Goal: Task Accomplishment & Management: Use online tool/utility

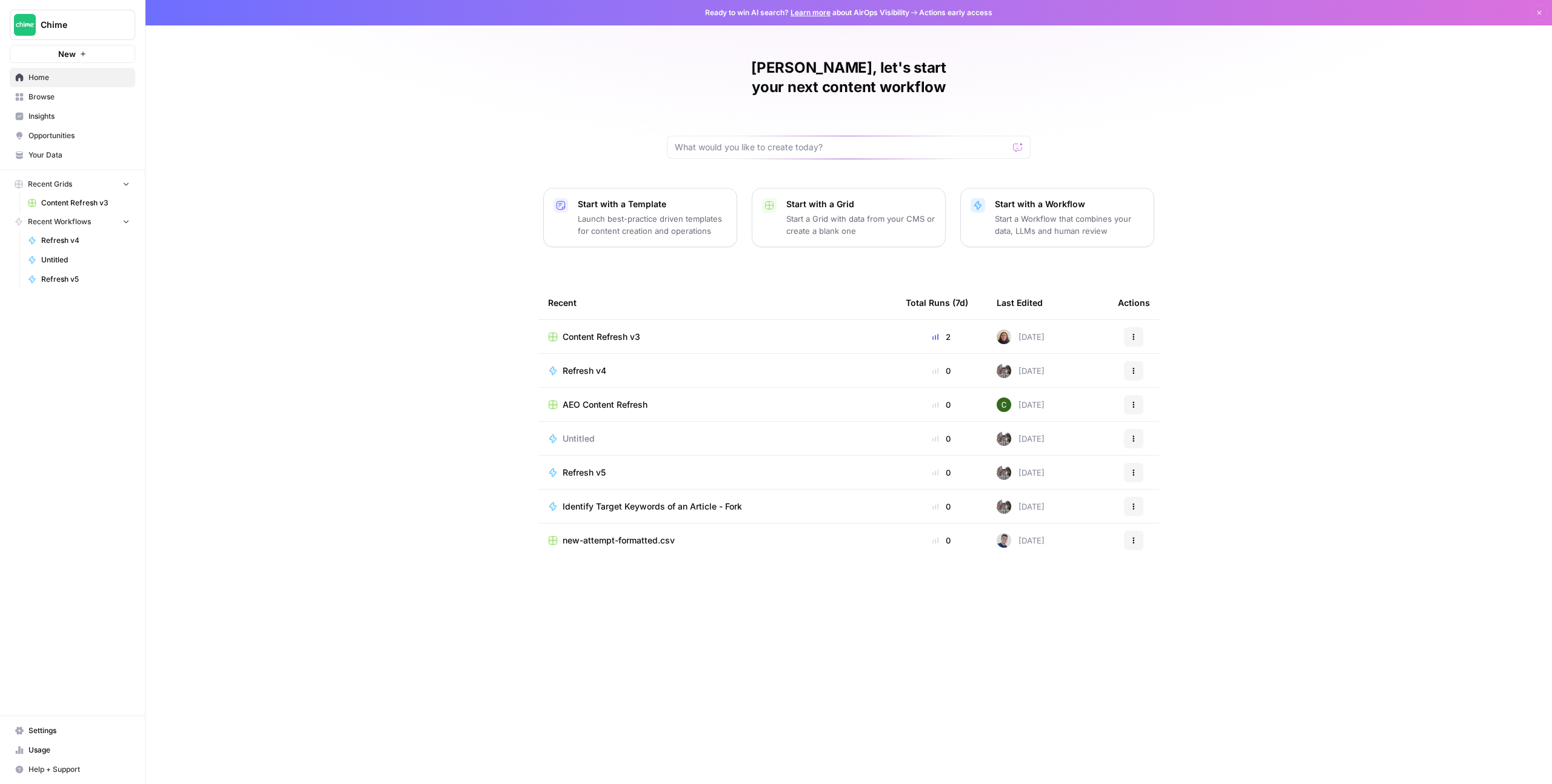
click at [662, 331] on div "Content Refresh v3" at bounding box center [717, 336] width 339 height 12
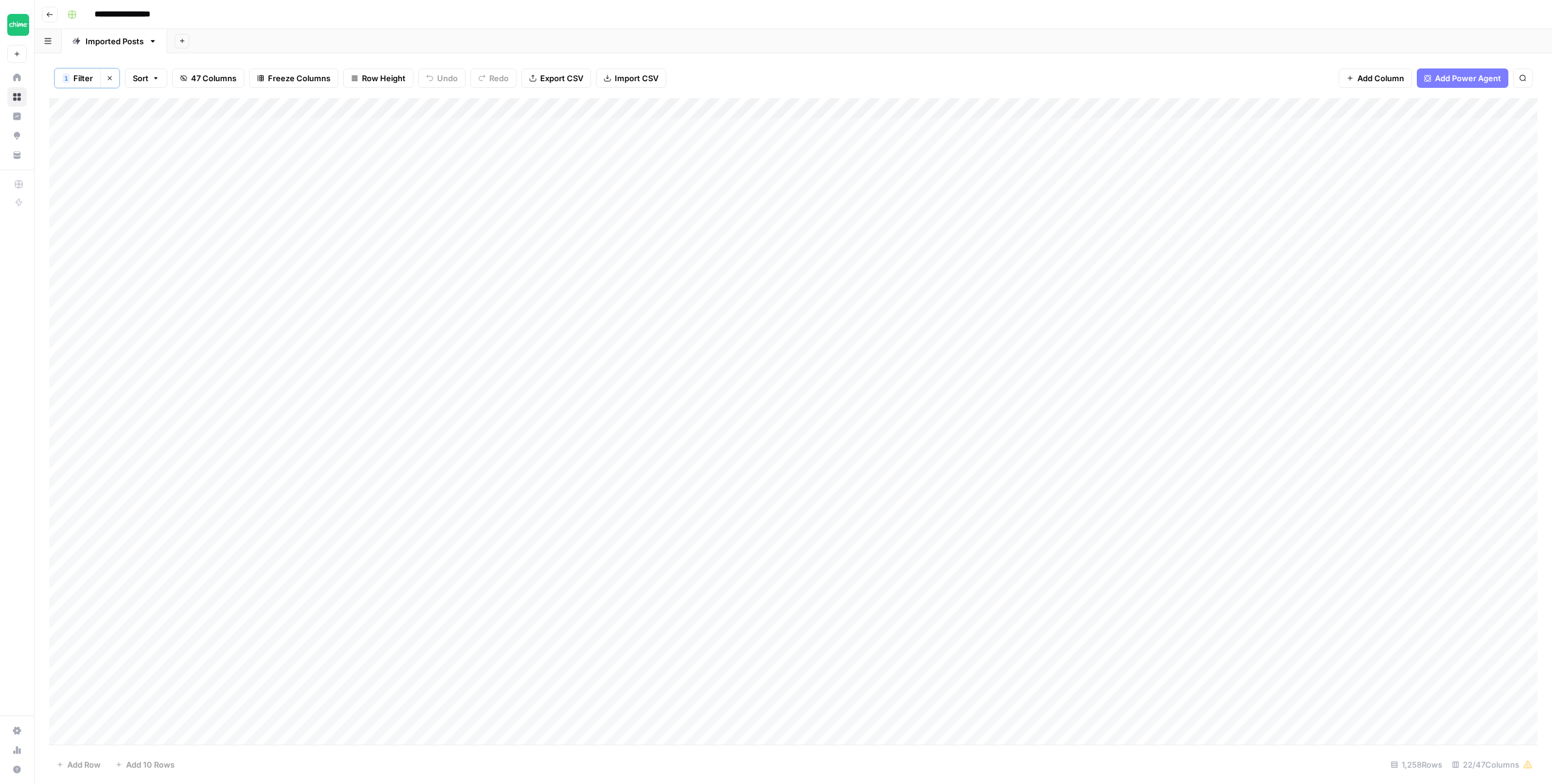
click at [520, 108] on div "Add Column" at bounding box center [793, 421] width 1488 height 647
click at [476, 232] on span "Filter" at bounding box center [495, 237] width 106 height 12
type input "Slug"
type input "Refresh v4"
click at [619, 166] on icon "button" at bounding box center [623, 170] width 7 height 7
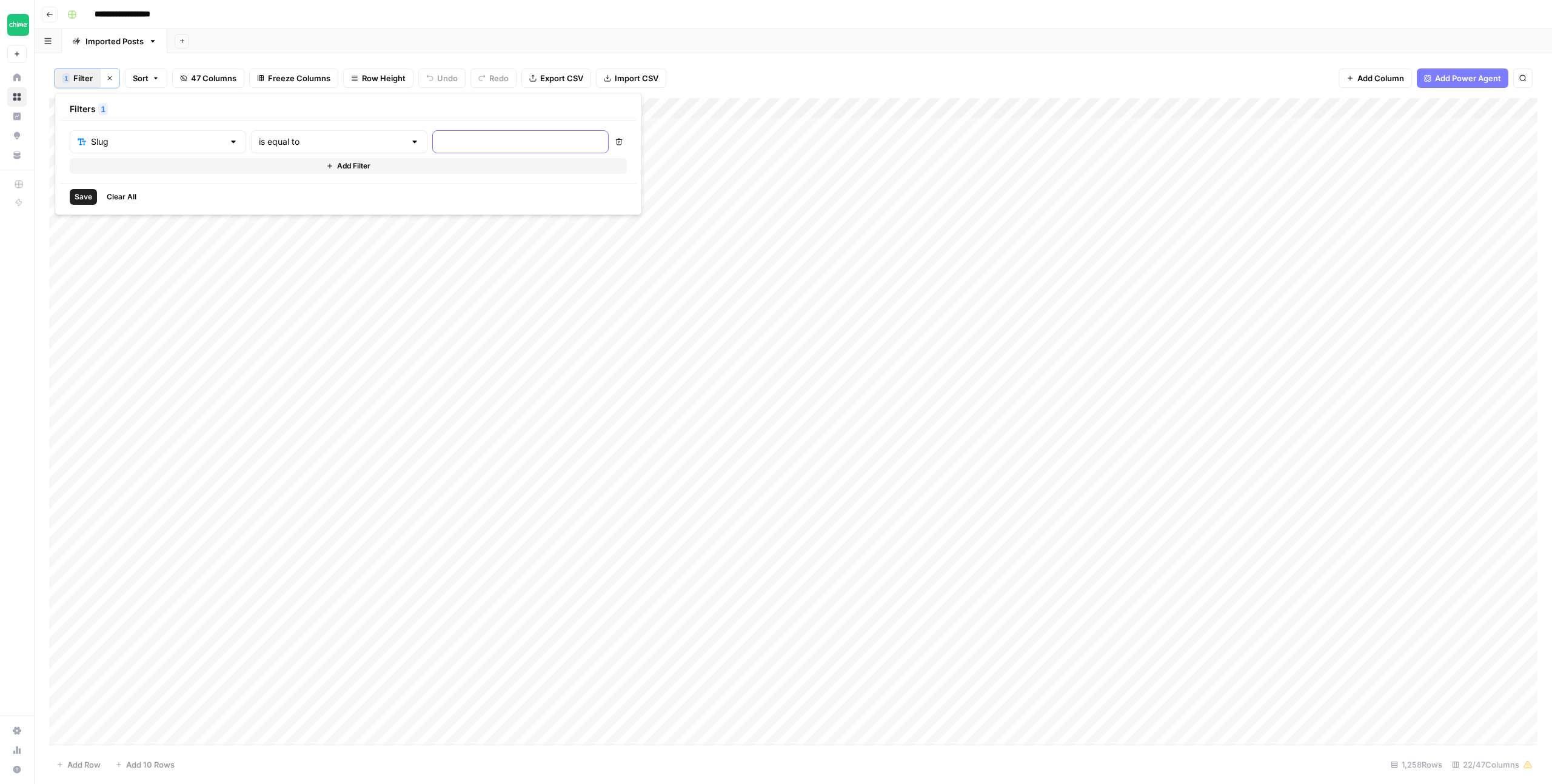
click at [471, 143] on input "text" at bounding box center [520, 141] width 161 height 12
type input "credit-union-vs"
click at [312, 138] on input "text" at bounding box center [332, 141] width 146 height 12
click at [286, 198] on button "contains" at bounding box center [290, 206] width 133 height 17
type input "contains"
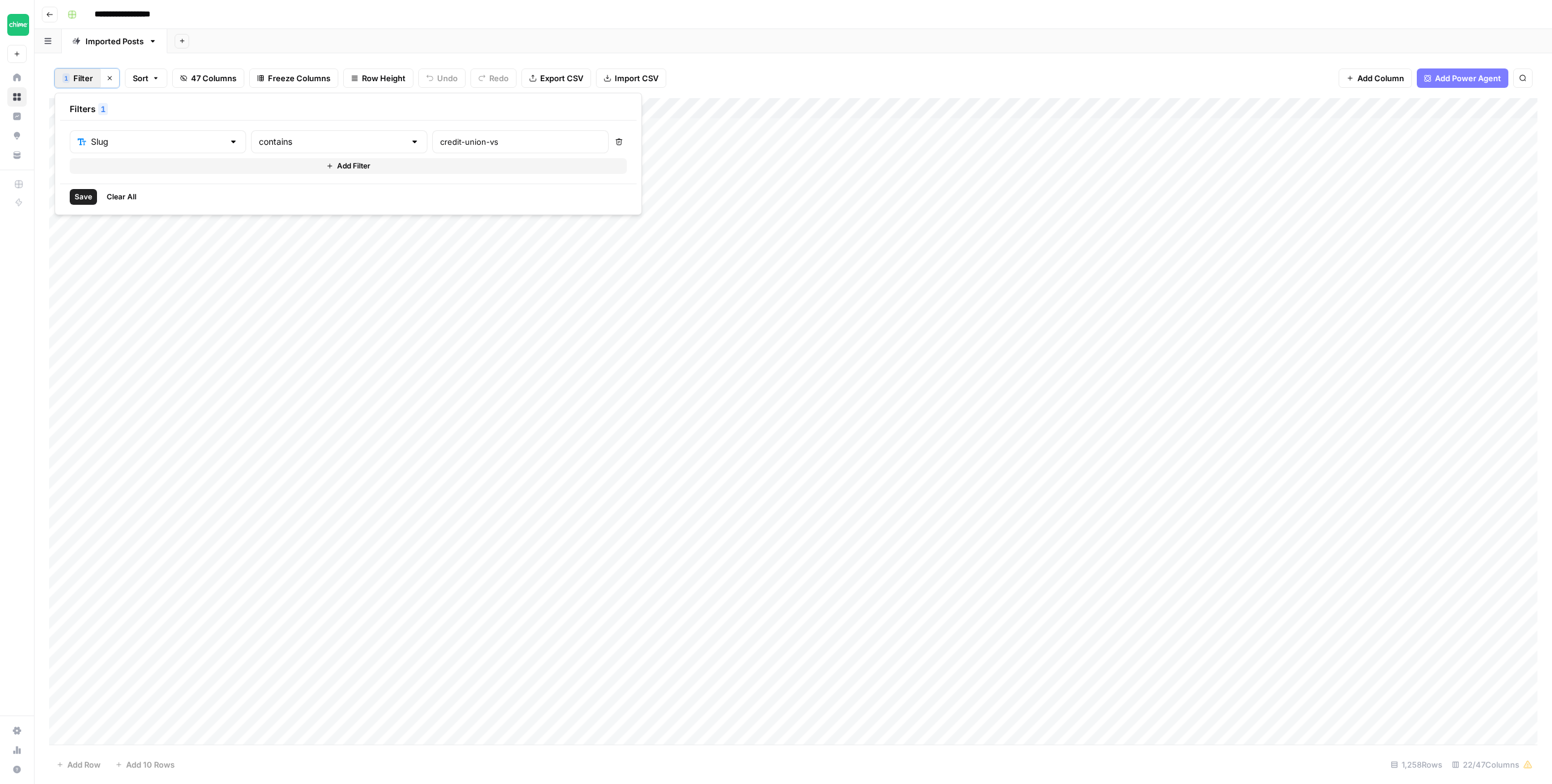
click at [91, 194] on span "Save" at bounding box center [83, 197] width 17 height 11
click at [1130, 128] on div "Add Column" at bounding box center [793, 128] width 1488 height 61
click at [1009, 125] on div "Add Column" at bounding box center [793, 128] width 1488 height 61
click at [1005, 127] on div "Add Column" at bounding box center [793, 128] width 1488 height 61
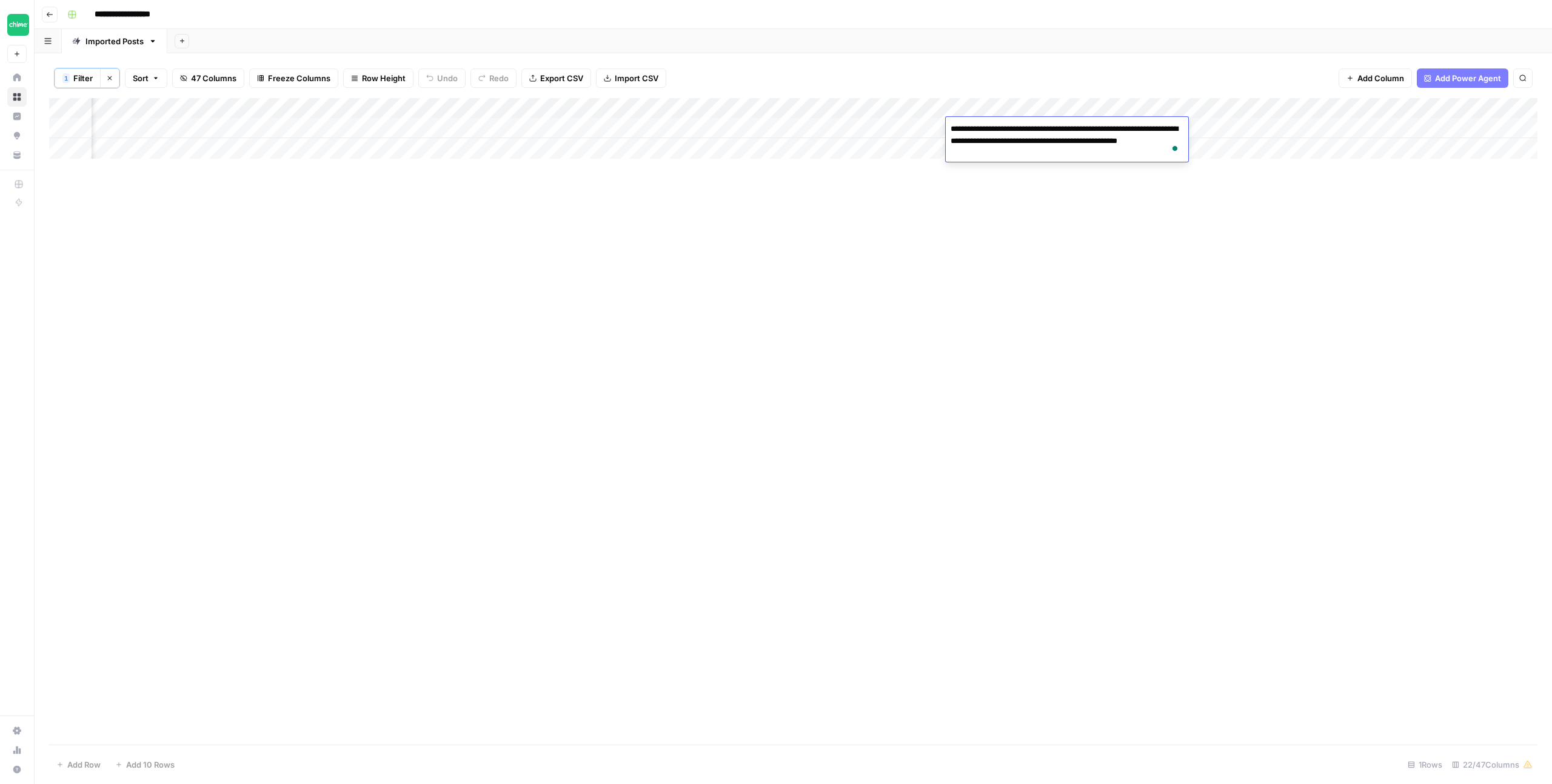
click at [998, 153] on textarea "**********" at bounding box center [1067, 141] width 242 height 41
type textarea "**********"
click at [1147, 250] on div "Add Column" at bounding box center [793, 421] width 1488 height 647
click at [1110, 125] on div "Add Column" at bounding box center [793, 128] width 1488 height 61
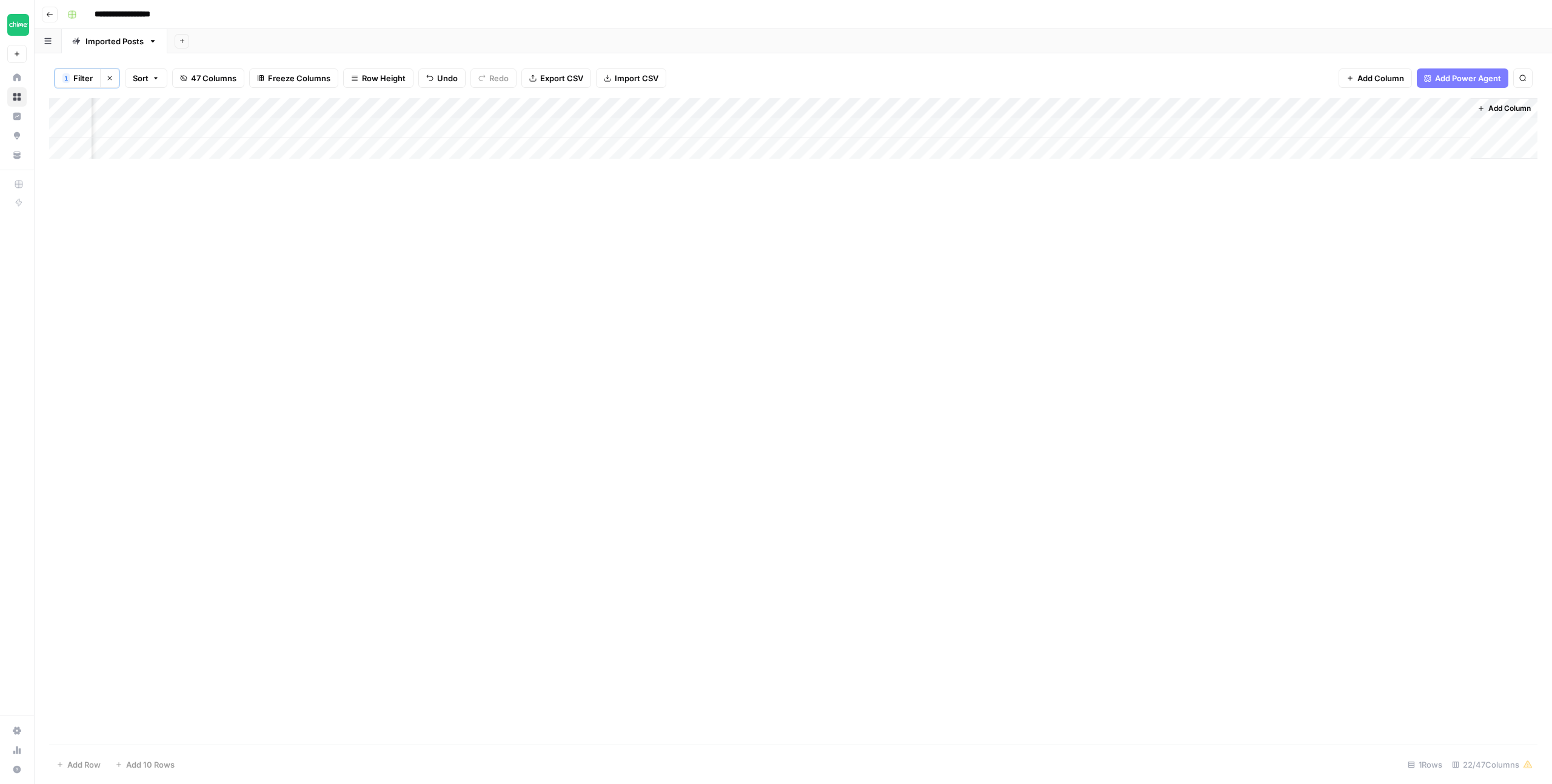
click at [603, 132] on div "Add Column" at bounding box center [793, 128] width 1488 height 61
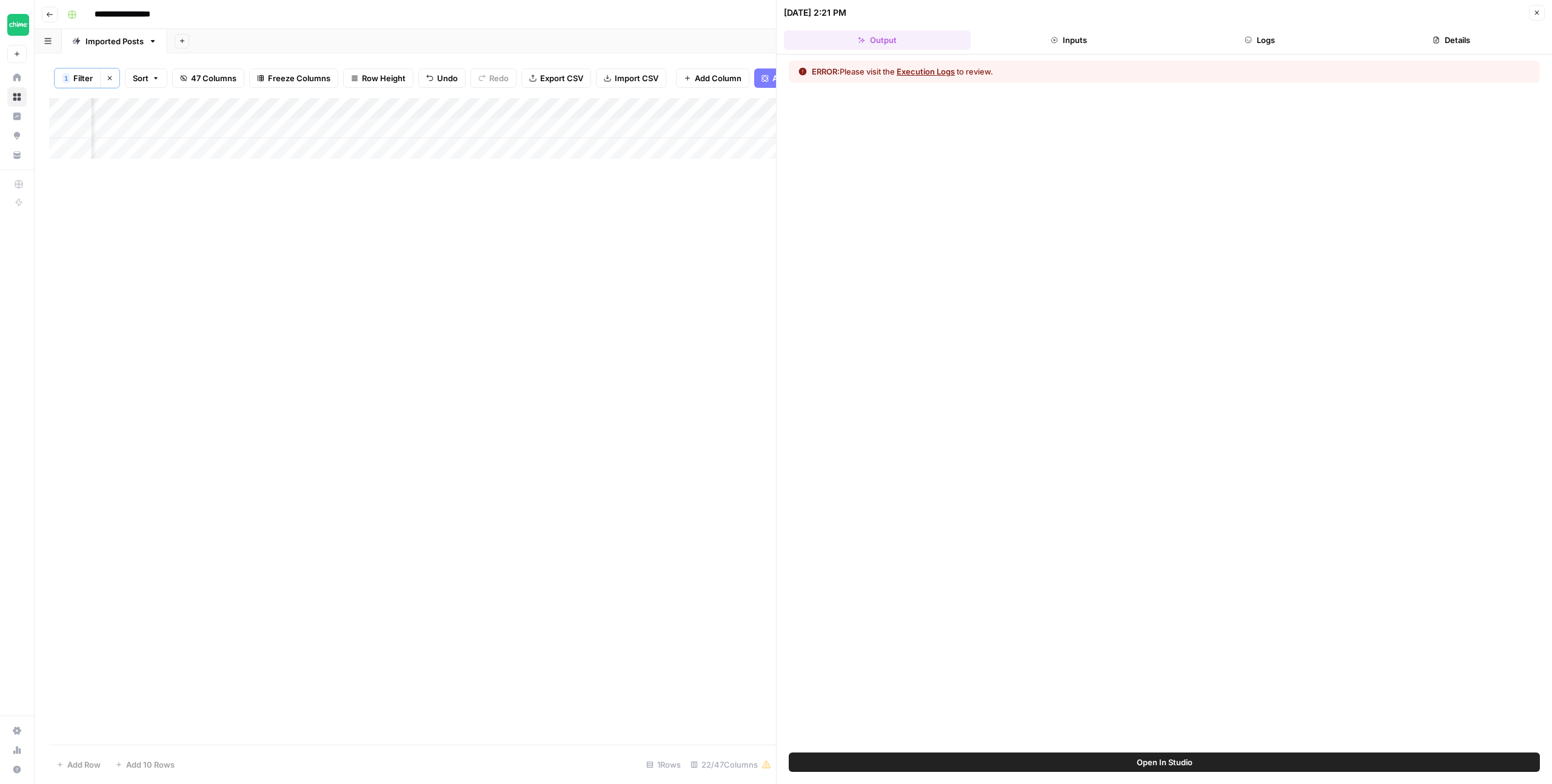
click at [1534, 13] on icon "button" at bounding box center [1537, 13] width 7 height 7
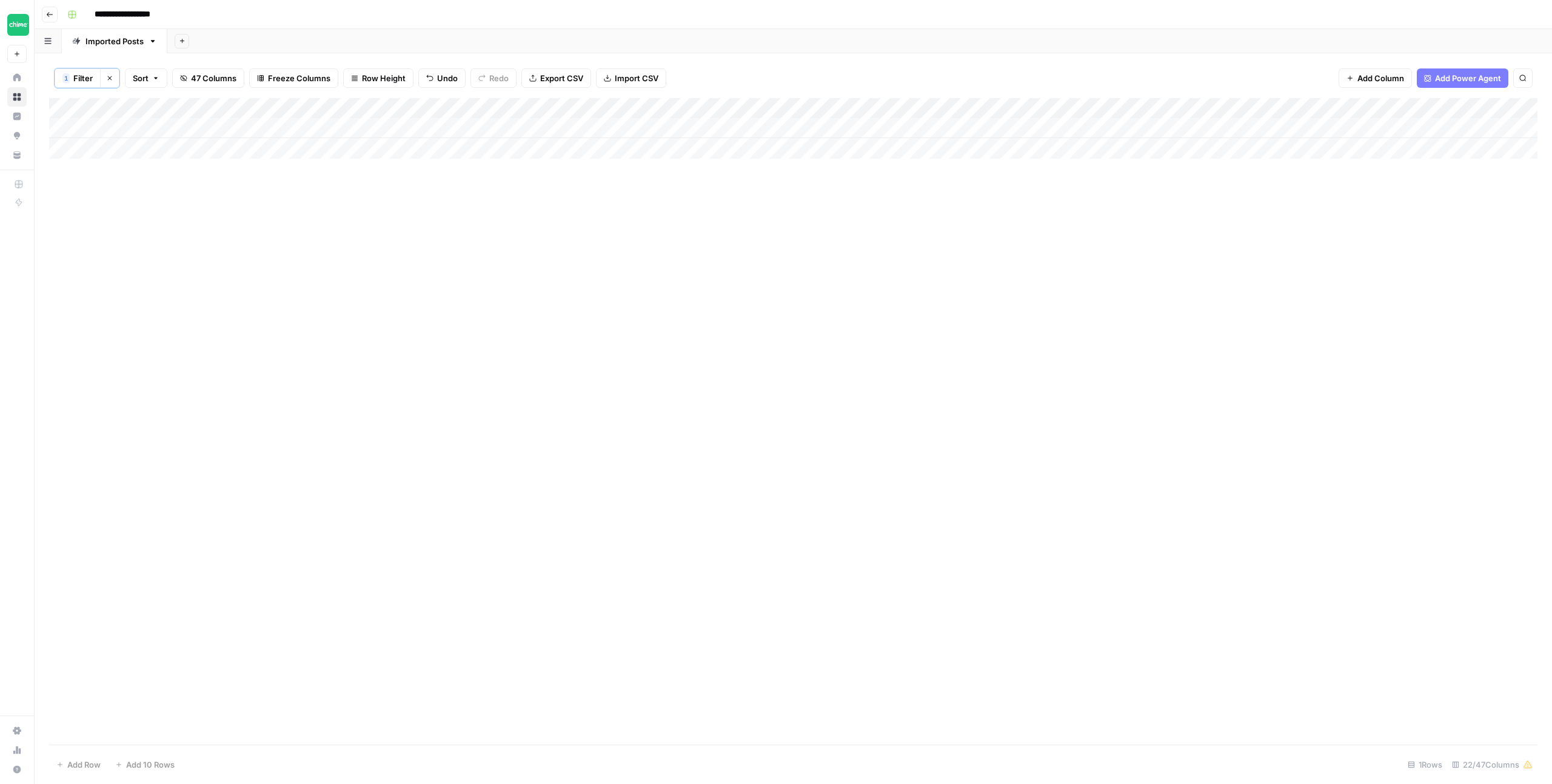
click at [459, 127] on div "Add Column" at bounding box center [793, 128] width 1488 height 61
click at [460, 128] on div "Add Column" at bounding box center [793, 128] width 1488 height 61
drag, startPoint x: 536, startPoint y: 223, endPoint x: 467, endPoint y: 185, distance: 78.8
click at [536, 223] on div "Add Column" at bounding box center [793, 421] width 1488 height 647
click at [91, 79] on span "Filter" at bounding box center [83, 78] width 20 height 12
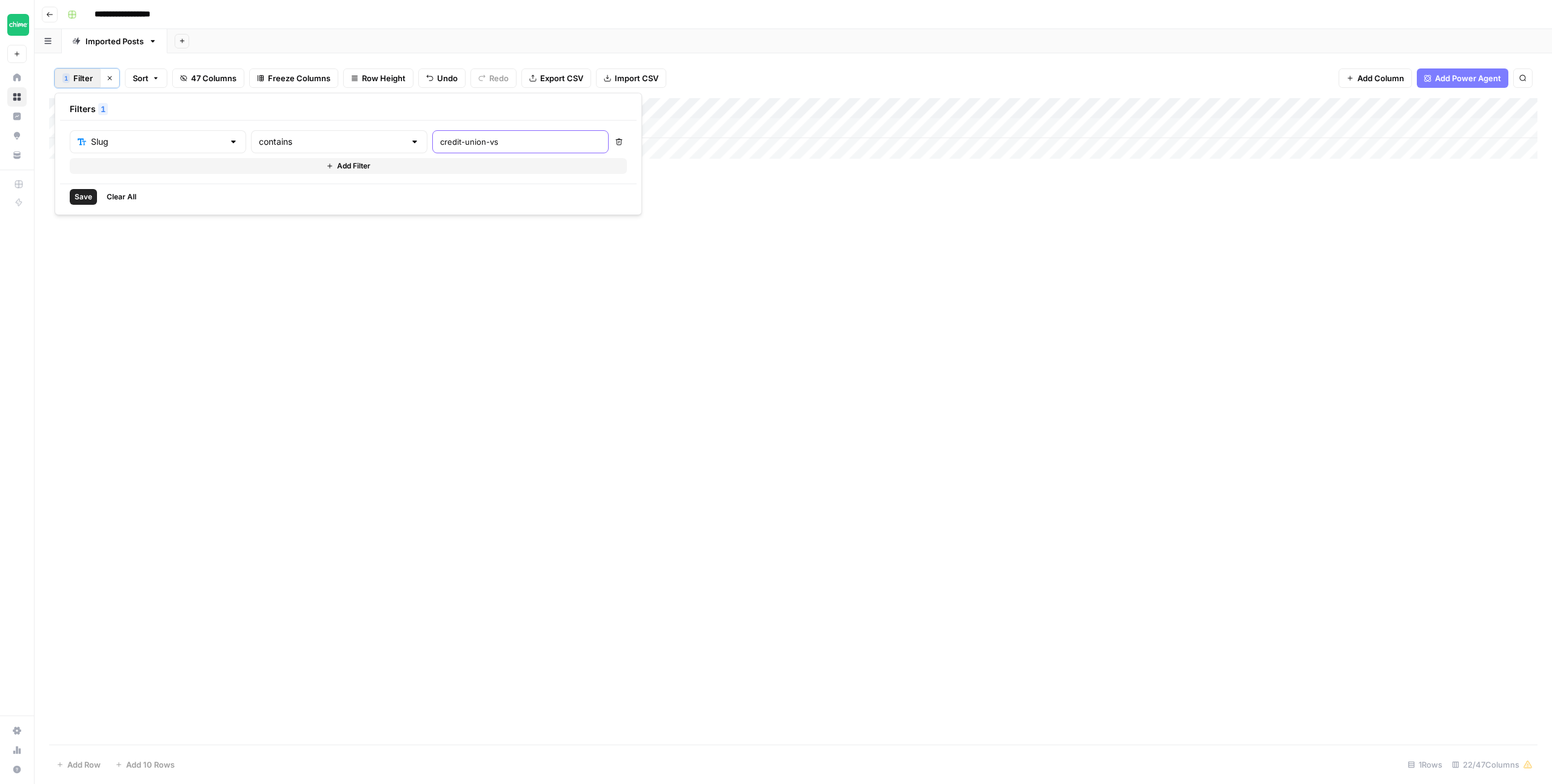
click at [440, 141] on input "credit-union-vs" at bounding box center [520, 141] width 161 height 12
type input "how-often-does-credit-score"
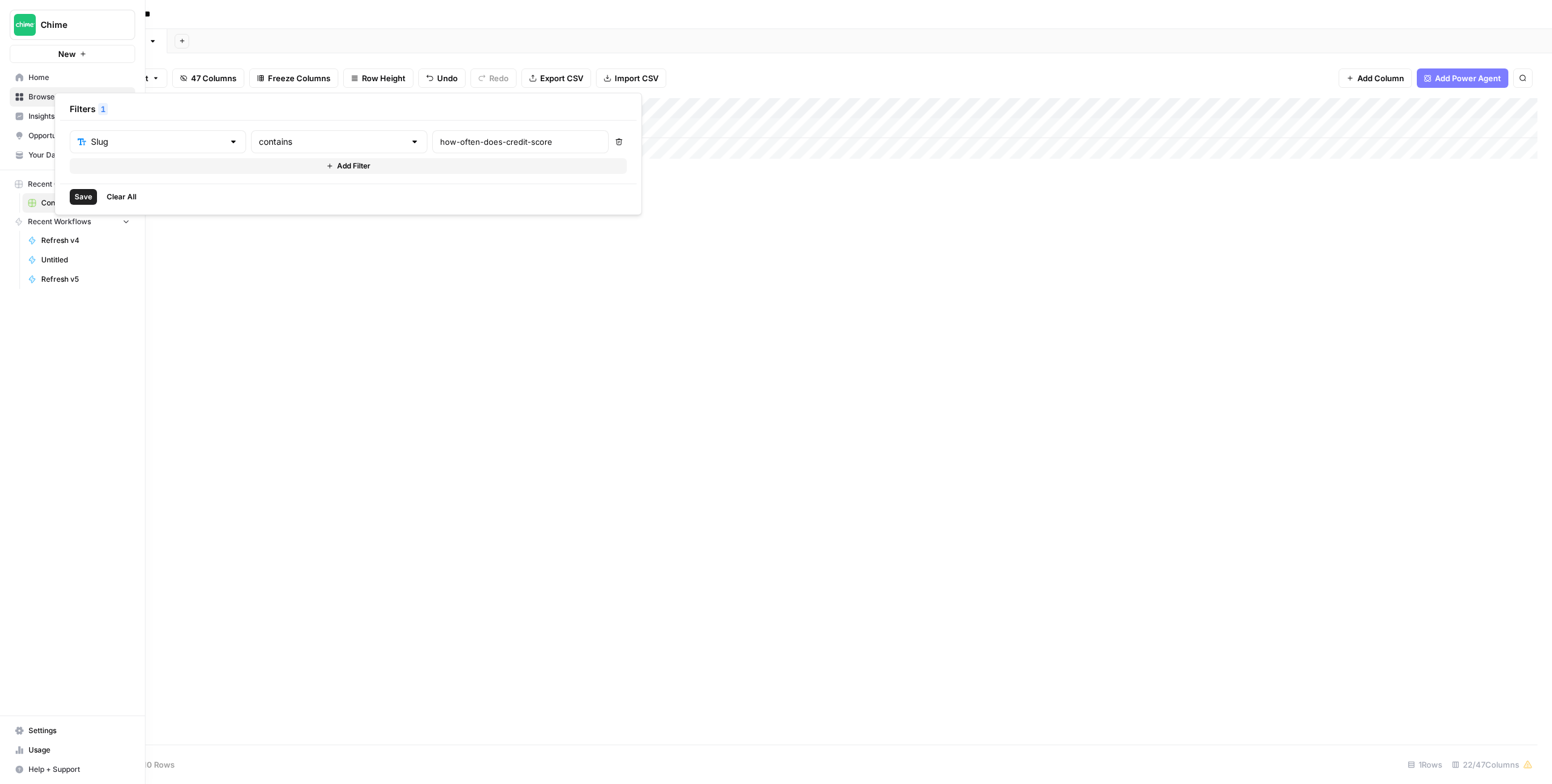
click at [82, 194] on span "Save" at bounding box center [83, 197] width 17 height 11
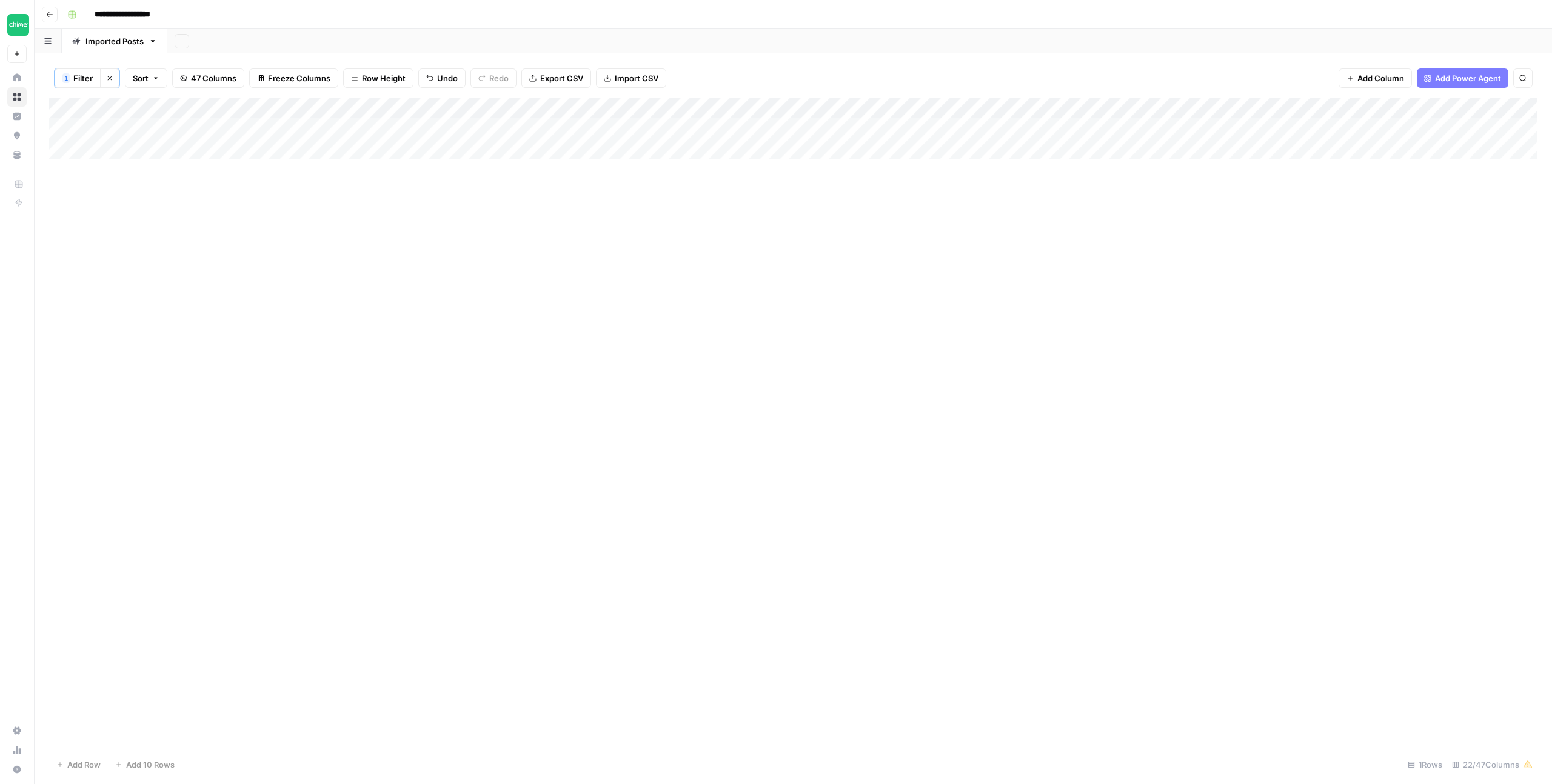
click at [1127, 128] on div "Add Column" at bounding box center [793, 128] width 1488 height 61
click at [1157, 132] on div "Add Column" at bounding box center [793, 128] width 1488 height 61
click at [1163, 127] on div "Add Column" at bounding box center [793, 128] width 1488 height 61
click at [1175, 178] on div "Add Column" at bounding box center [793, 421] width 1488 height 647
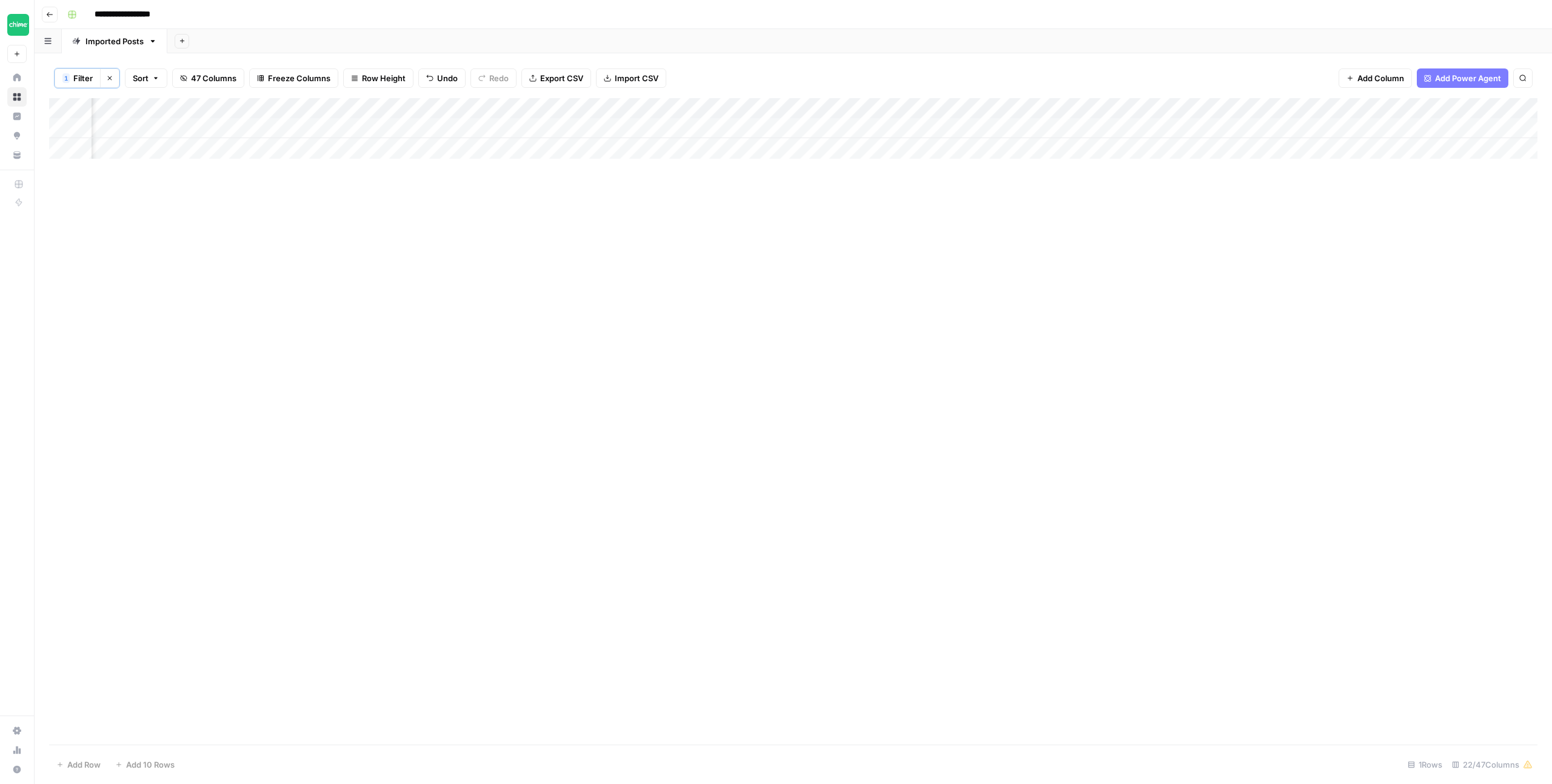
click at [1170, 125] on div "Add Column" at bounding box center [793, 128] width 1488 height 61
click at [1205, 191] on div "Add Column" at bounding box center [793, 421] width 1488 height 647
click at [1189, 127] on div "Add Column" at bounding box center [793, 128] width 1488 height 61
click at [1165, 168] on div "Add Column" at bounding box center [793, 421] width 1488 height 647
click at [1280, 124] on div "Add Column" at bounding box center [793, 128] width 1488 height 61
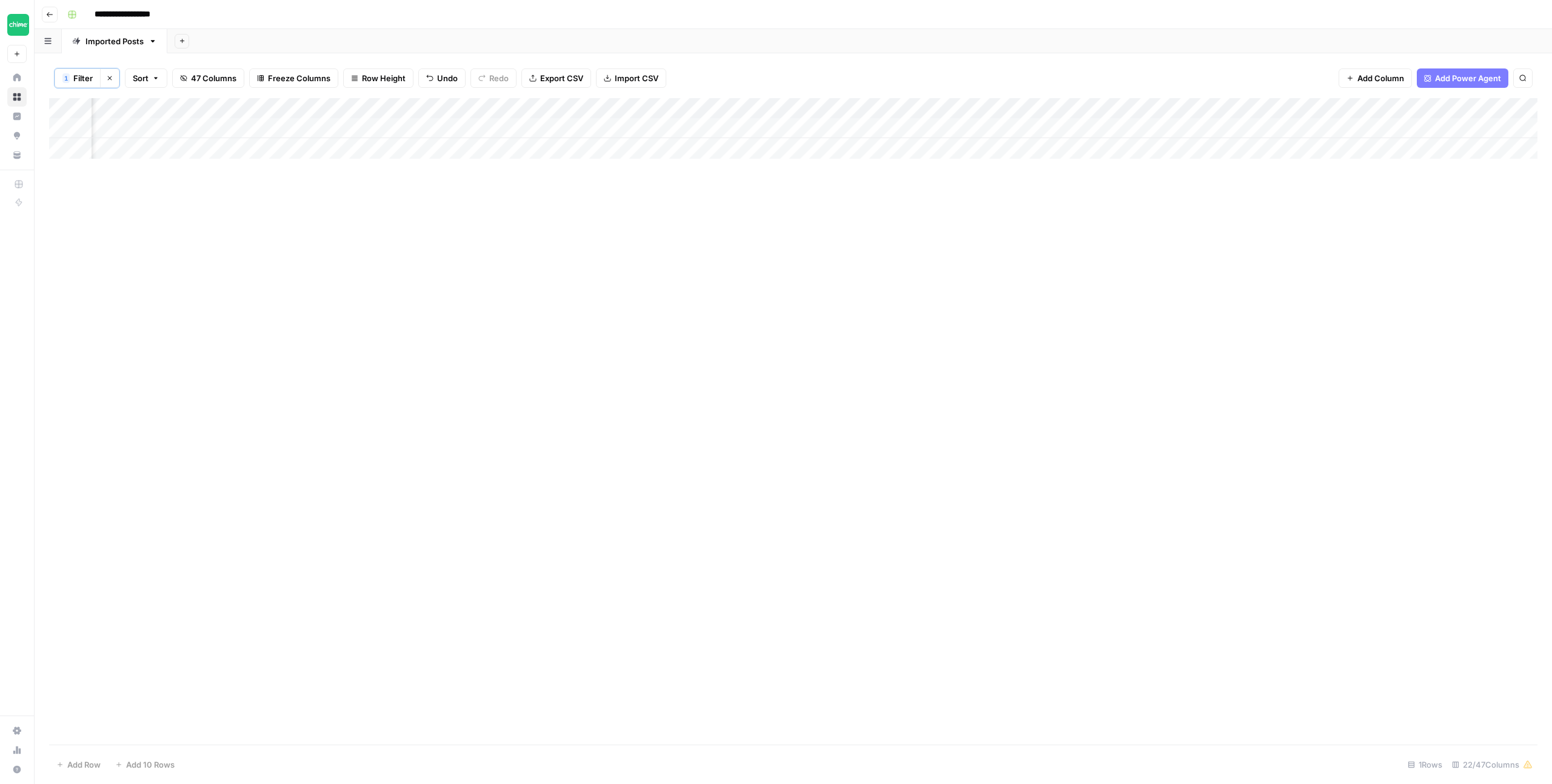
click at [1273, 124] on div "Add Column" at bounding box center [793, 128] width 1488 height 61
drag, startPoint x: 1233, startPoint y: 178, endPoint x: 1319, endPoint y: 146, distance: 91.8
click at [1232, 178] on div "Add Column" at bounding box center [793, 421] width 1488 height 647
click at [1386, 127] on div "Add Column" at bounding box center [793, 128] width 1488 height 61
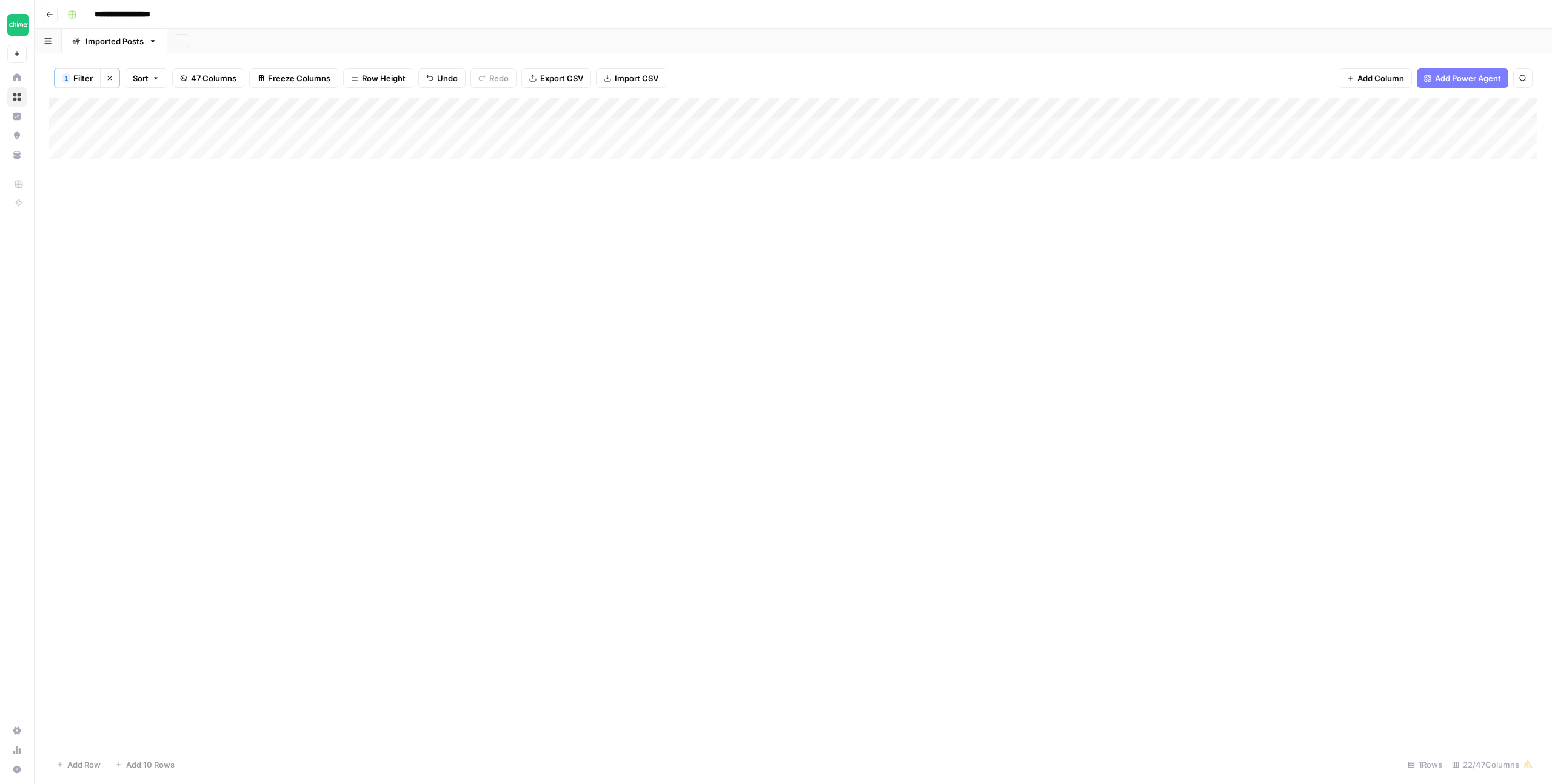
click at [82, 80] on span "Filter" at bounding box center [83, 78] width 20 height 12
click at [449, 143] on input "how-often-does-credit-score" at bounding box center [520, 141] width 161 height 12
click at [672, 418] on div "Add Column" at bounding box center [793, 421] width 1488 height 647
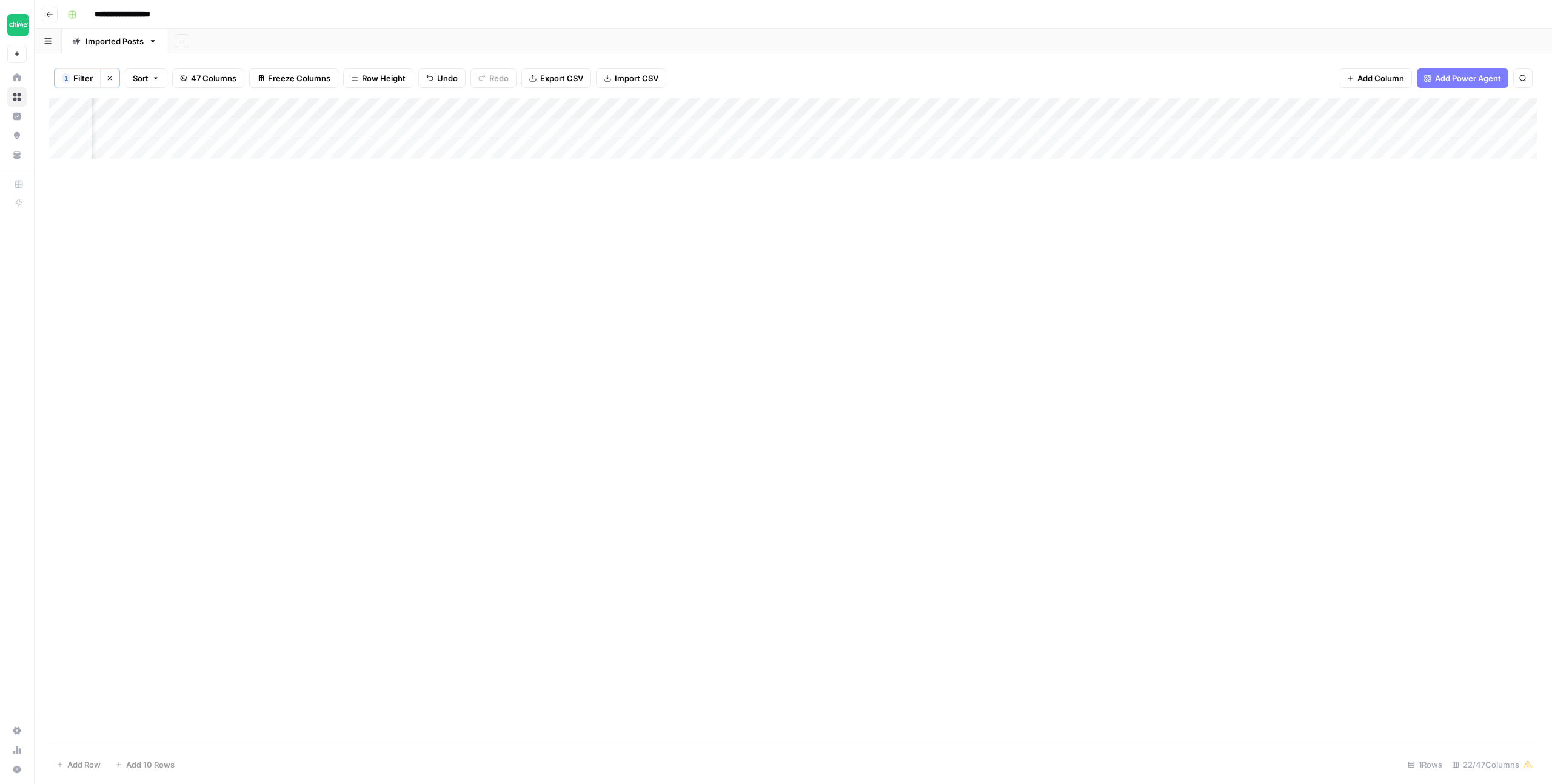
scroll to position [0, 979]
click at [734, 126] on div "Add Column" at bounding box center [793, 128] width 1488 height 61
click at [899, 249] on div "Add Column" at bounding box center [793, 421] width 1488 height 647
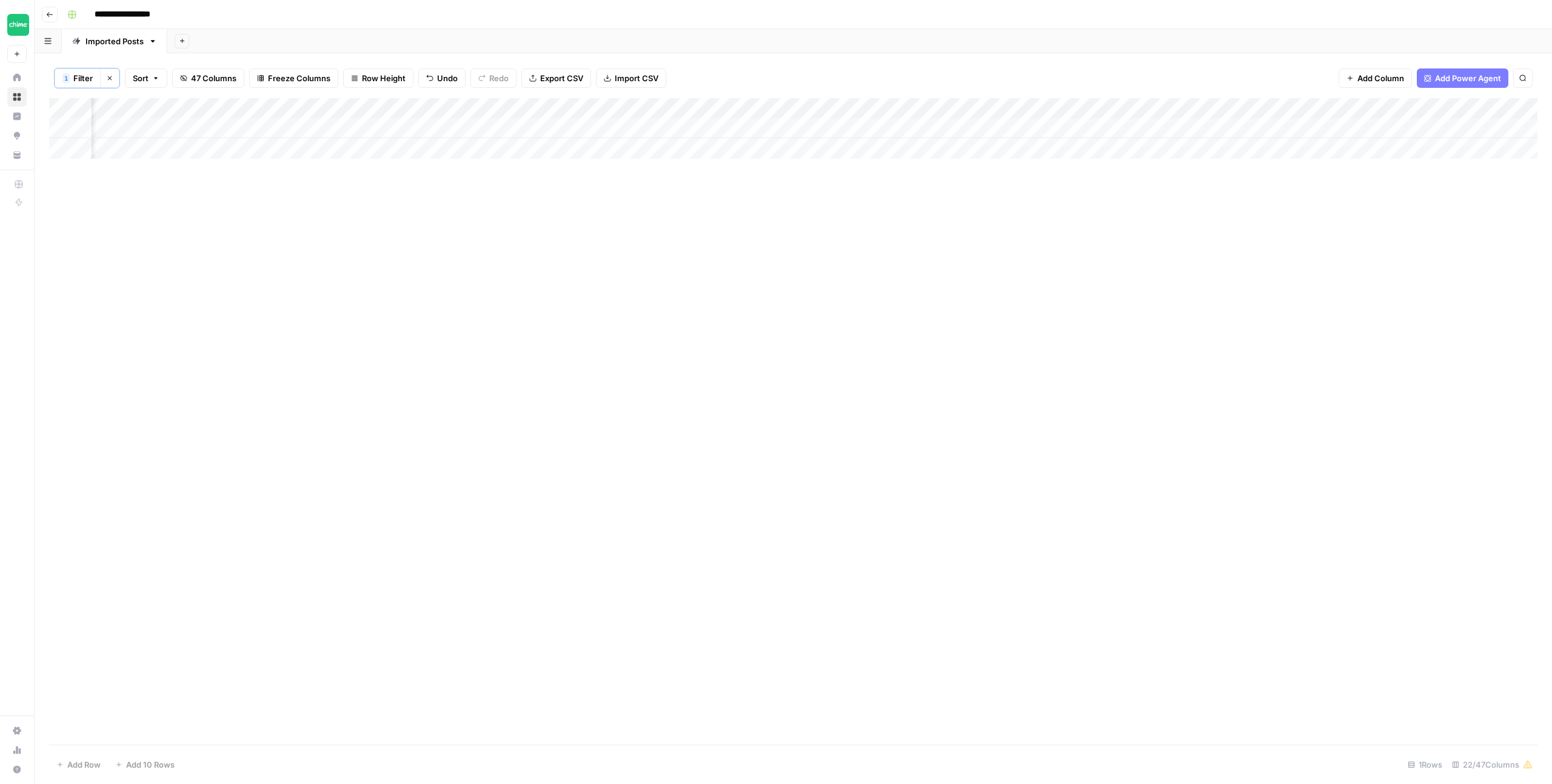
click at [682, 128] on div "Add Column" at bounding box center [793, 128] width 1488 height 61
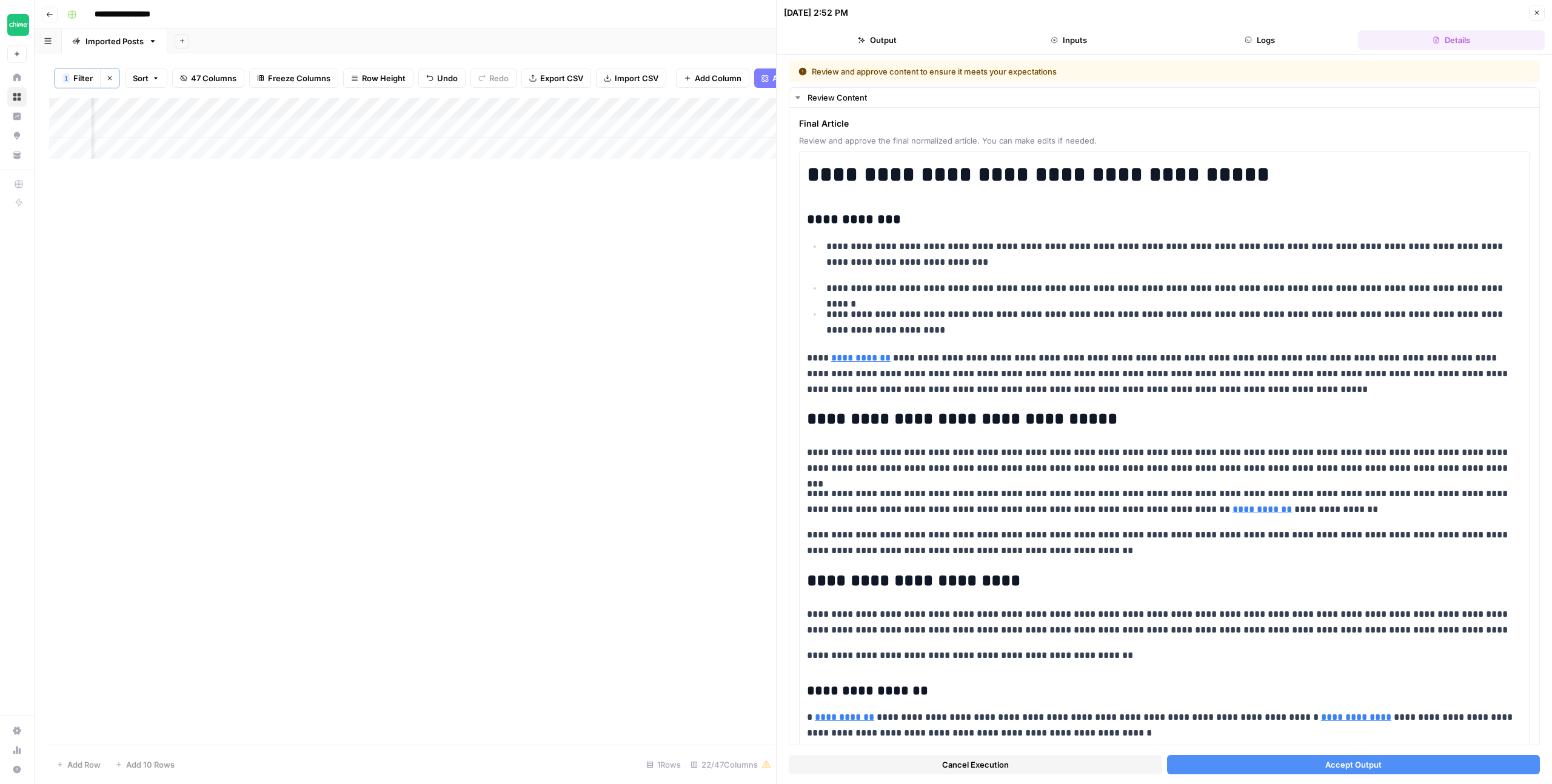
click at [1397, 762] on button "Accept Output" at bounding box center [1353, 765] width 373 height 19
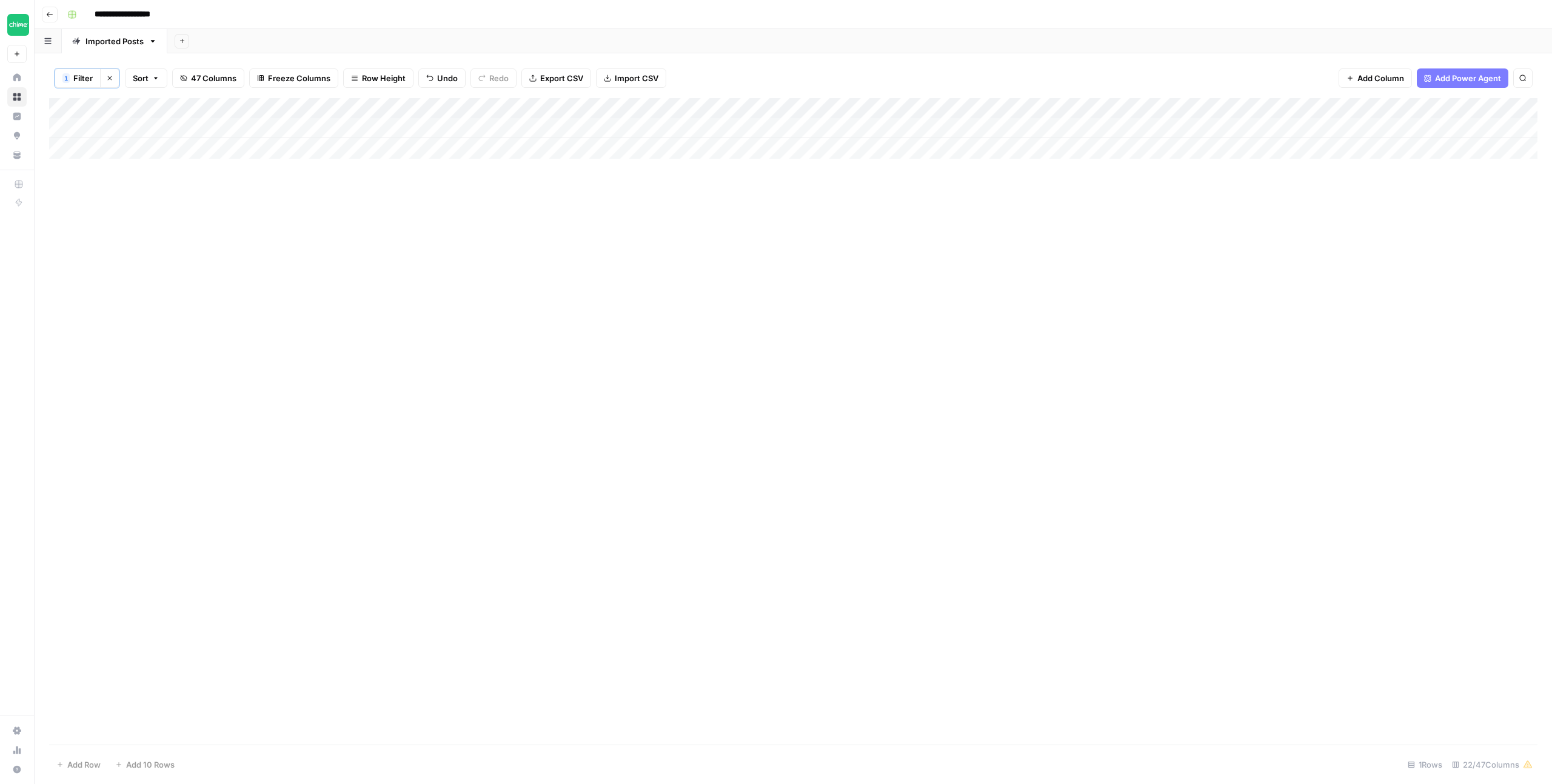
click at [84, 75] on span "Filter" at bounding box center [83, 78] width 20 height 12
click at [440, 137] on input "how-often-does-credit-score" at bounding box center [520, 141] width 161 height 12
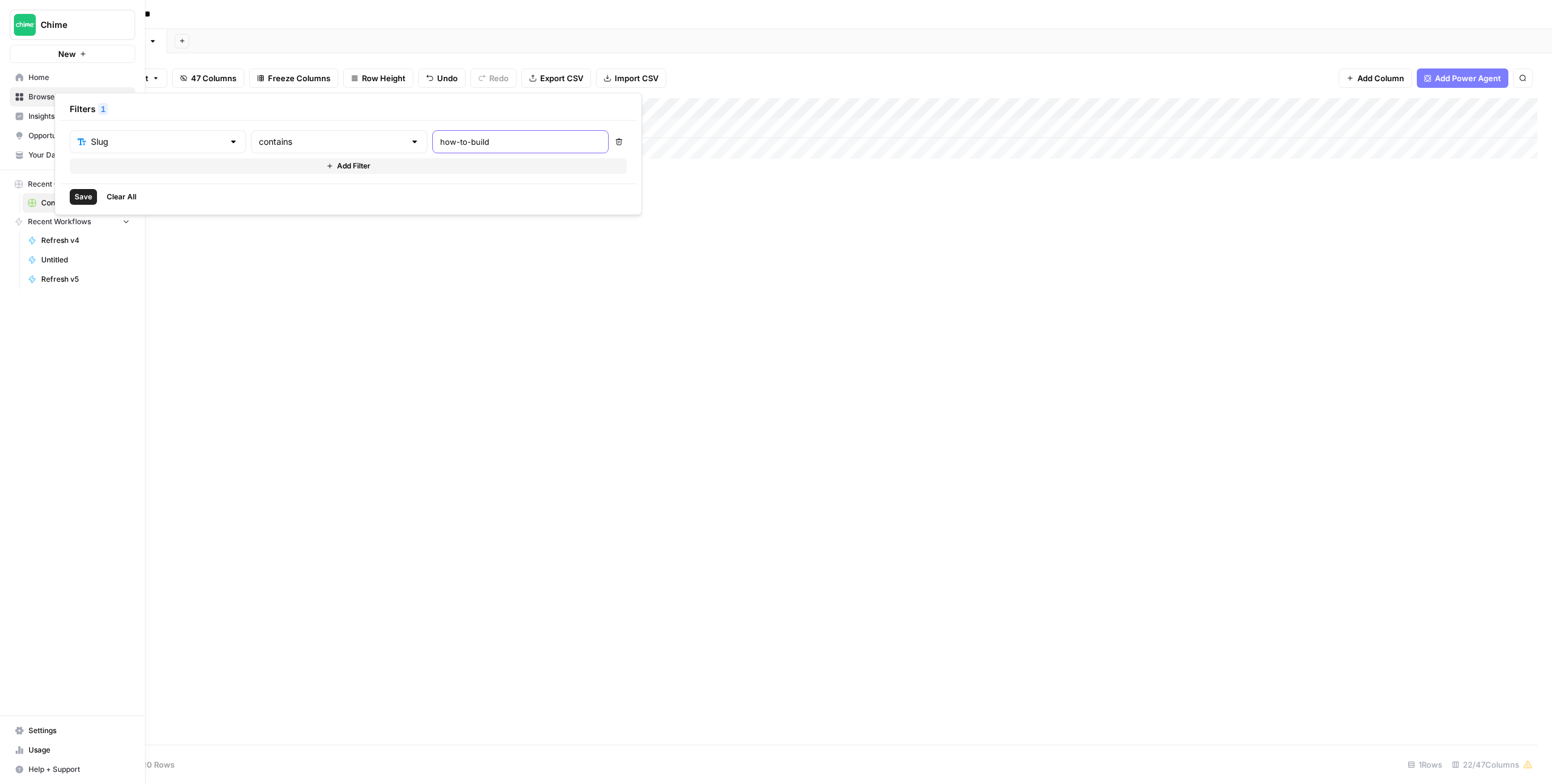
click at [442, 136] on input "how-to-build" at bounding box center [520, 141] width 161 height 12
type input "how-to-open-a-checking"
click at [84, 197] on span "Save" at bounding box center [83, 197] width 17 height 11
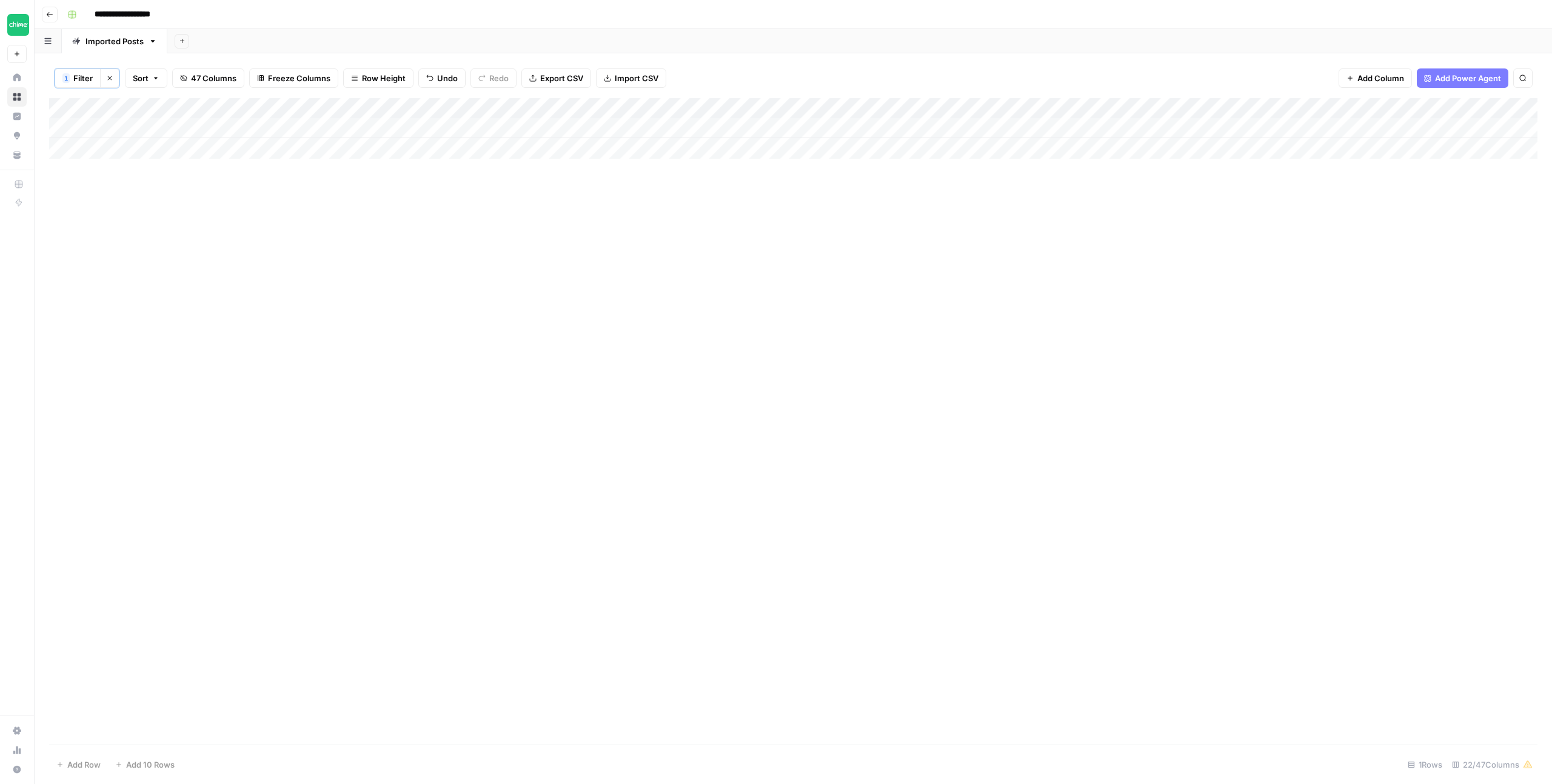
click at [1132, 128] on div "Add Column" at bounding box center [793, 128] width 1488 height 61
click at [971, 129] on div "Add Column" at bounding box center [793, 128] width 1488 height 61
click at [984, 127] on div "Add Column" at bounding box center [793, 128] width 1488 height 61
drag, startPoint x: 1016, startPoint y: 130, endPoint x: 969, endPoint y: 133, distance: 47.1
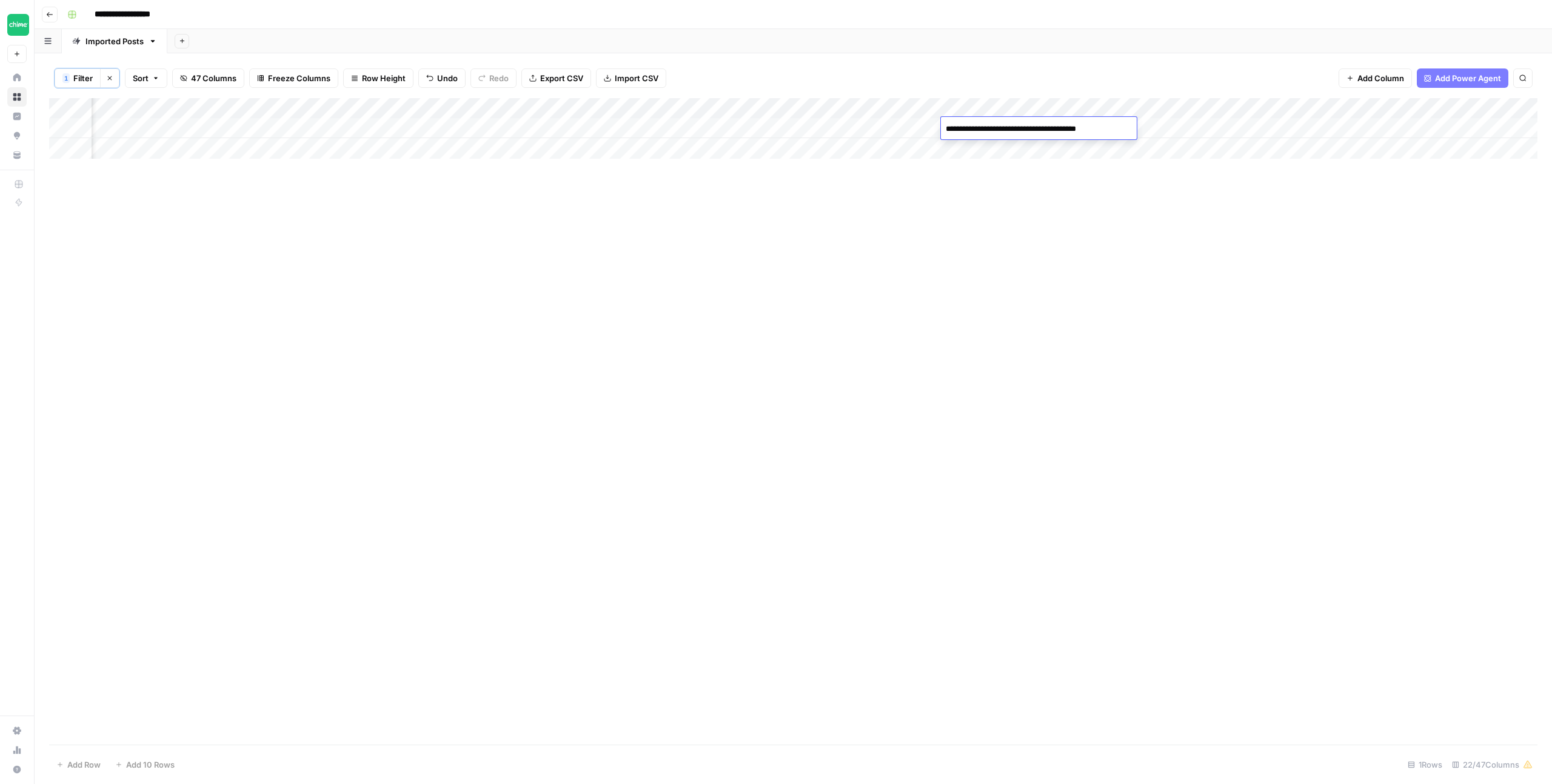
click at [969, 133] on textarea "**********" at bounding box center [1038, 129] width 194 height 17
type textarea "**********"
click at [1143, 126] on div "Add Column" at bounding box center [793, 128] width 1488 height 61
click at [1109, 130] on div "Add Column" at bounding box center [793, 128] width 1488 height 61
drag, startPoint x: 1188, startPoint y: 152, endPoint x: 1200, endPoint y: 141, distance: 16.3
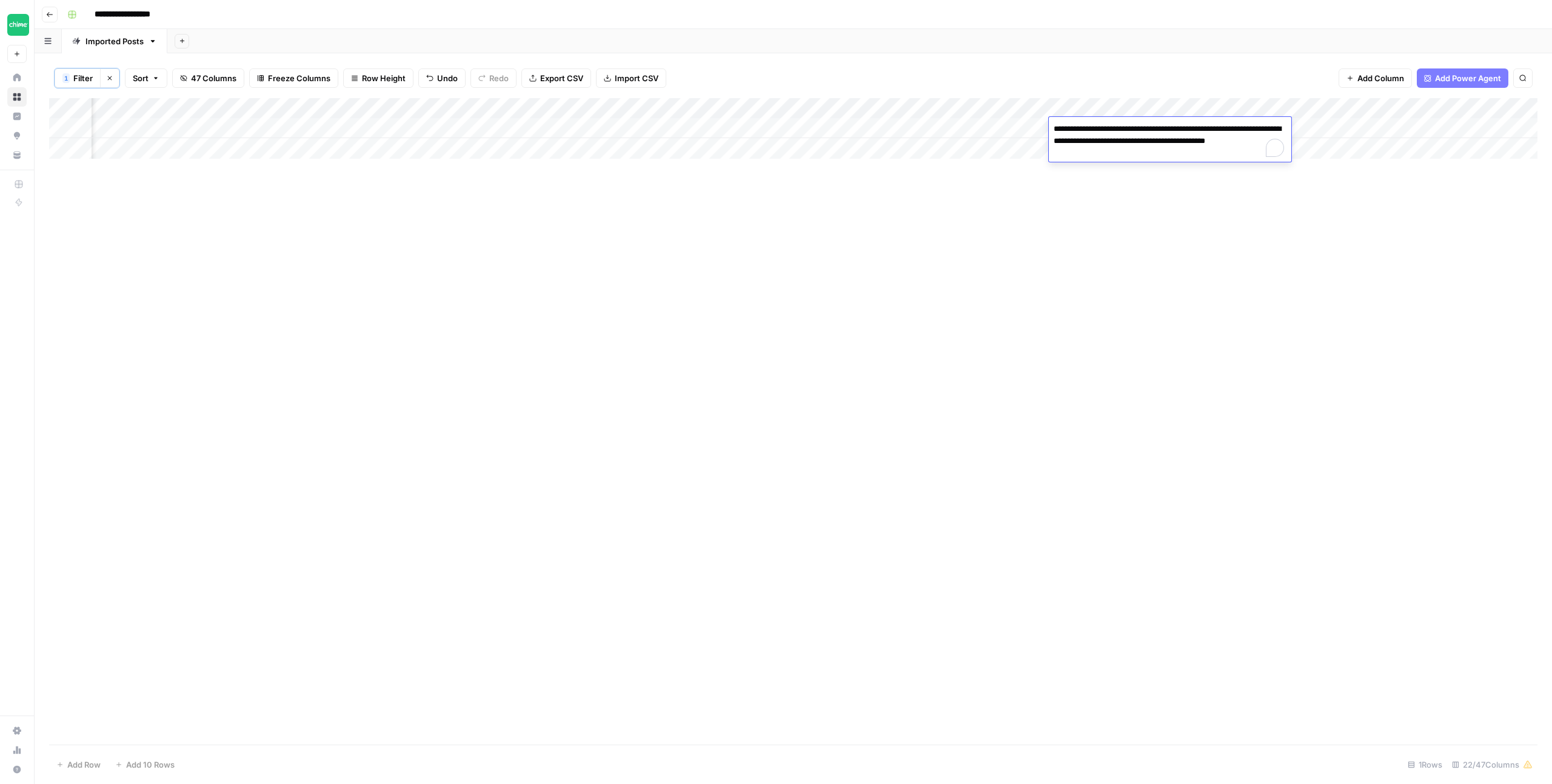
click at [1188, 152] on textarea "**********" at bounding box center [1170, 141] width 242 height 41
type textarea "**********"
click at [1132, 210] on div "Add Column" at bounding box center [793, 421] width 1488 height 647
click at [1213, 127] on div "Add Column" at bounding box center [793, 128] width 1488 height 61
click at [988, 127] on div "Add Column" at bounding box center [793, 128] width 1488 height 61
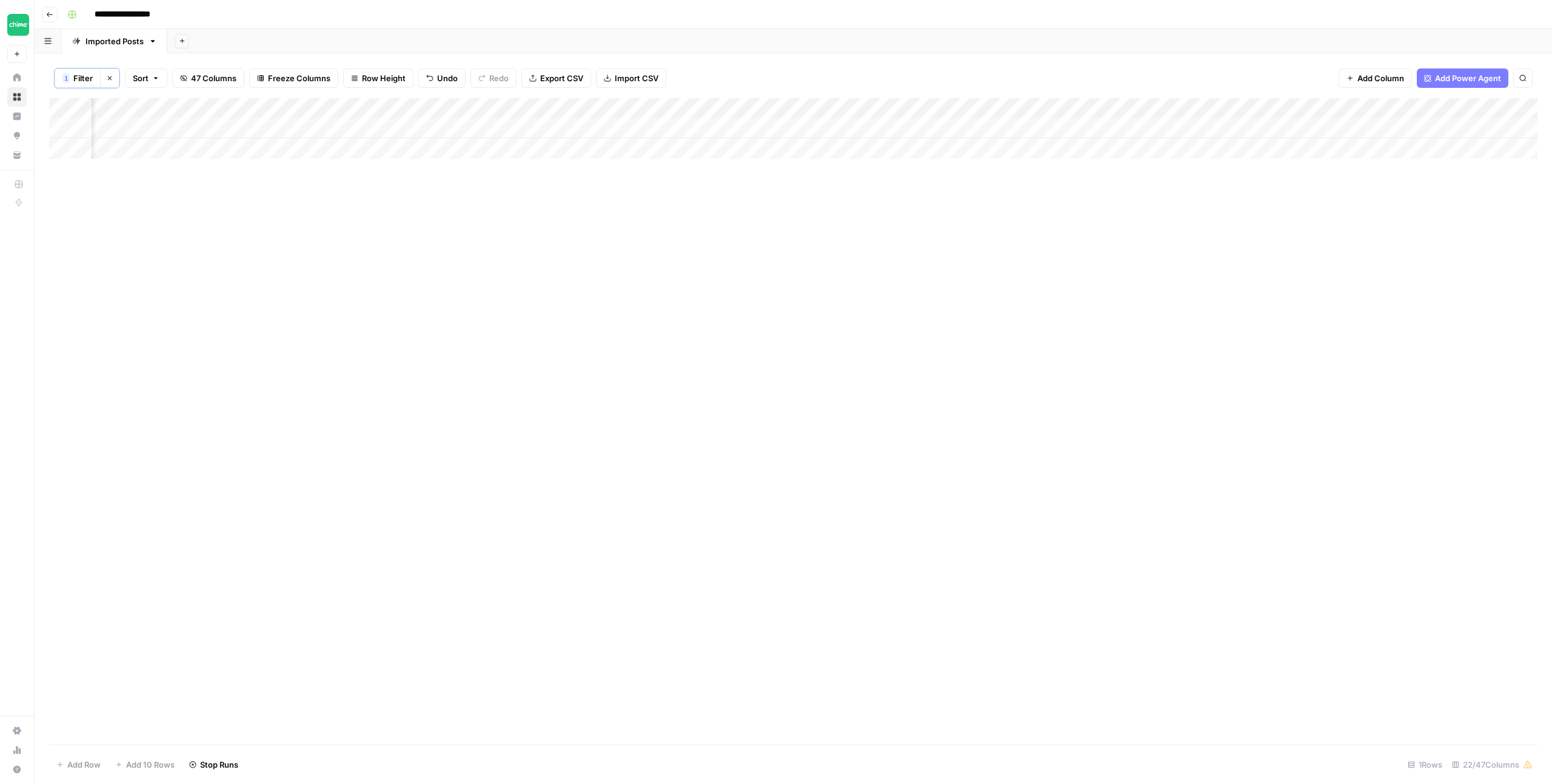
click at [984, 128] on div "Add Column" at bounding box center [793, 128] width 1488 height 61
click at [1108, 191] on div "Add Column" at bounding box center [793, 421] width 1488 height 647
click at [1252, 127] on div "Add Column" at bounding box center [793, 128] width 1488 height 61
click at [979, 127] on div "Add Column" at bounding box center [793, 128] width 1488 height 61
click at [974, 128] on div "Add Column" at bounding box center [793, 128] width 1488 height 61
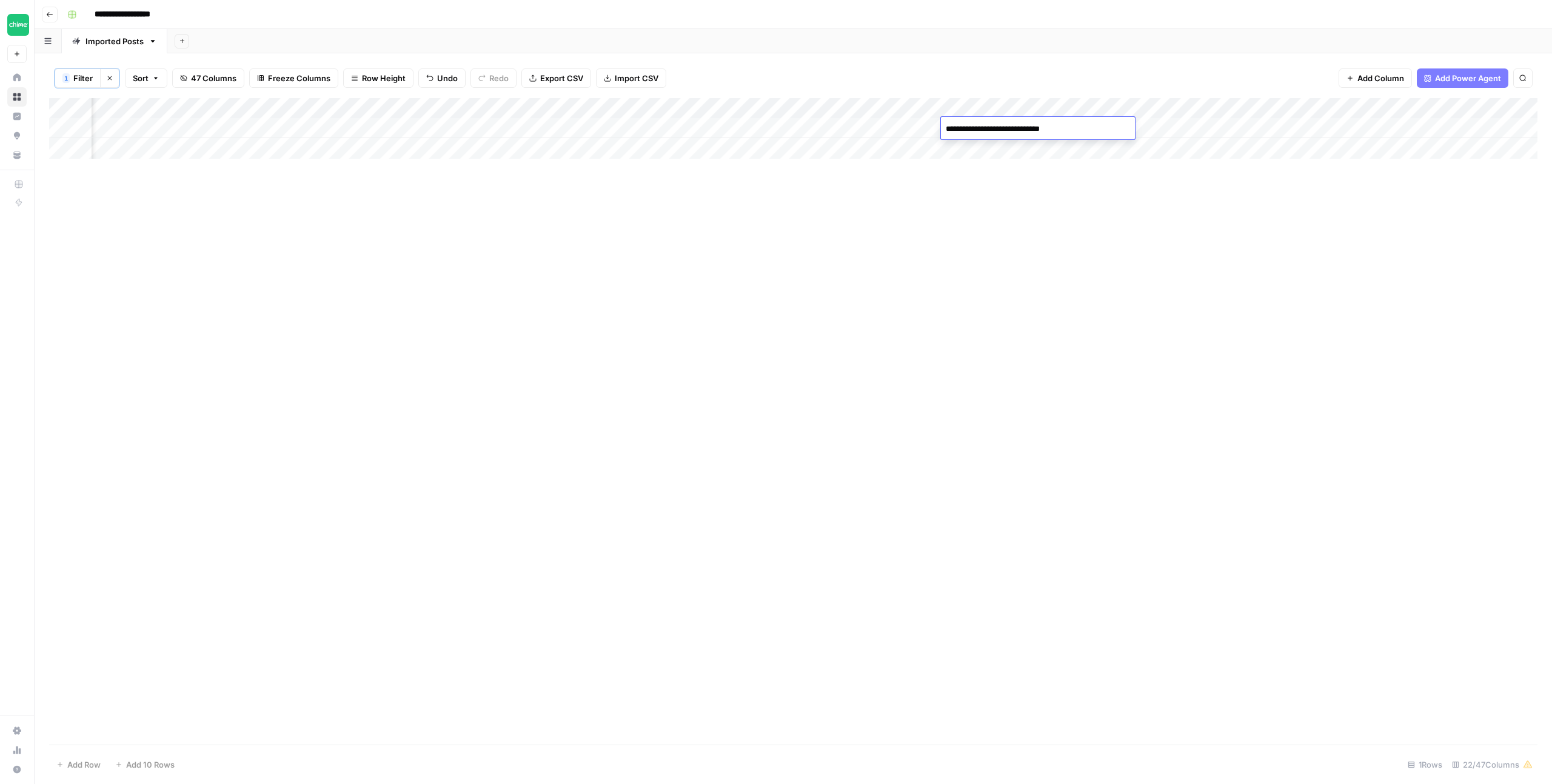
click at [952, 129] on textarea "**********" at bounding box center [1038, 129] width 194 height 17
click at [952, 128] on textarea "**********" at bounding box center [1038, 129] width 194 height 17
type textarea "**********"
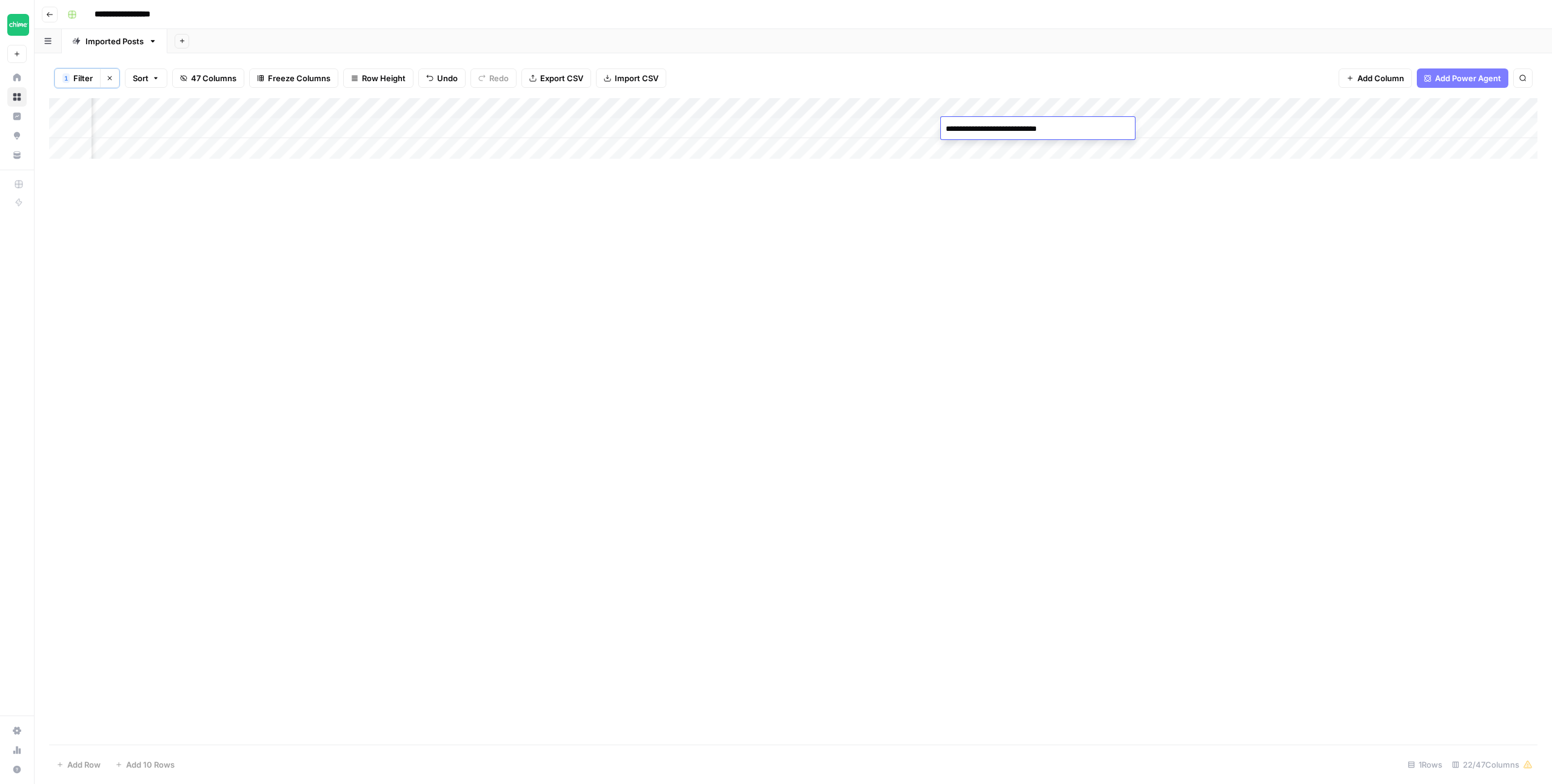
click at [1039, 225] on div "Add Column" at bounding box center [793, 421] width 1488 height 647
click at [1259, 127] on div "Add Column" at bounding box center [793, 128] width 1488 height 61
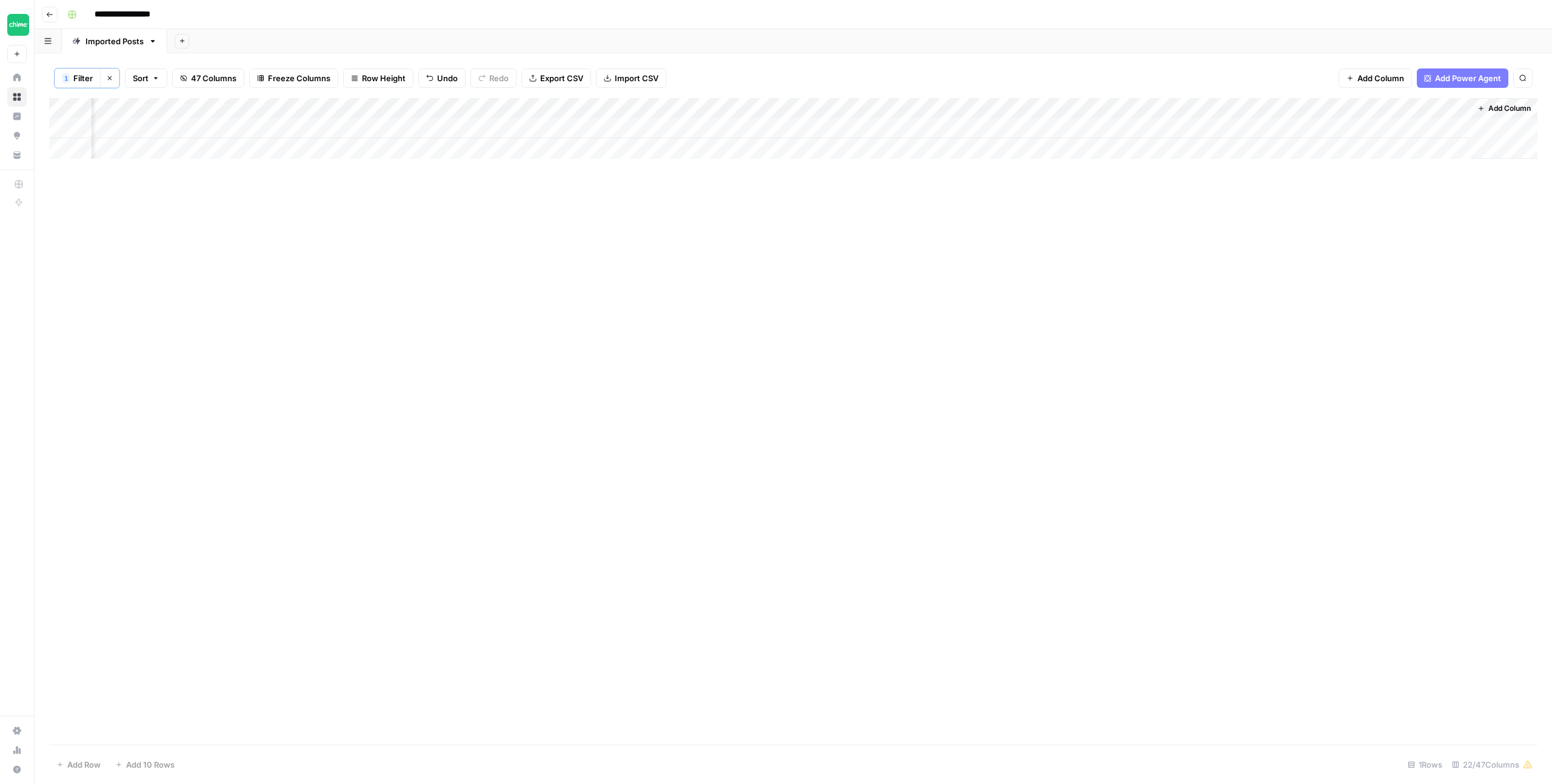
click at [579, 127] on div "Add Column" at bounding box center [793, 128] width 1488 height 61
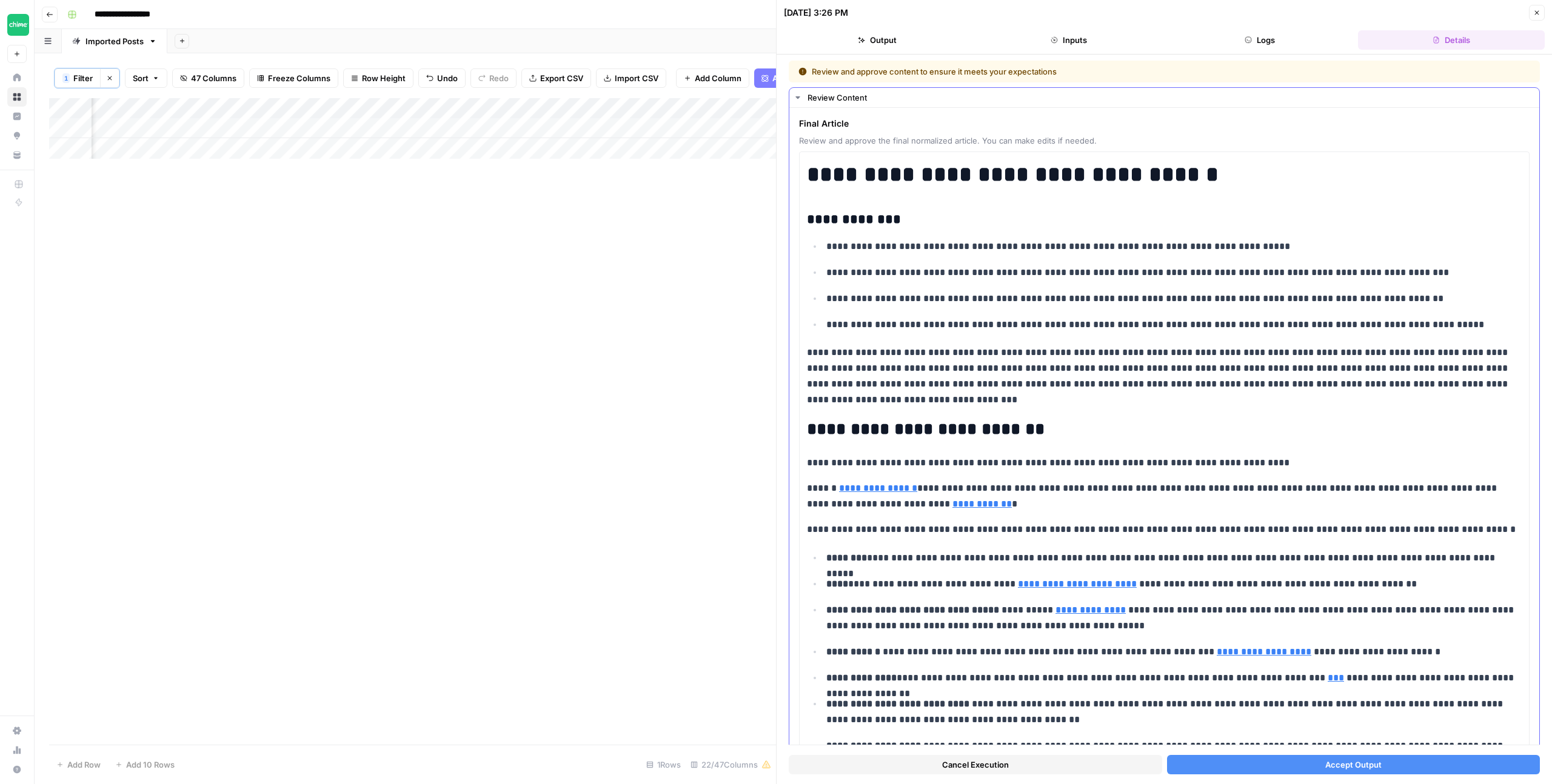
scroll to position [0, 1087]
click at [1446, 762] on button "Accept Output" at bounding box center [1353, 765] width 373 height 19
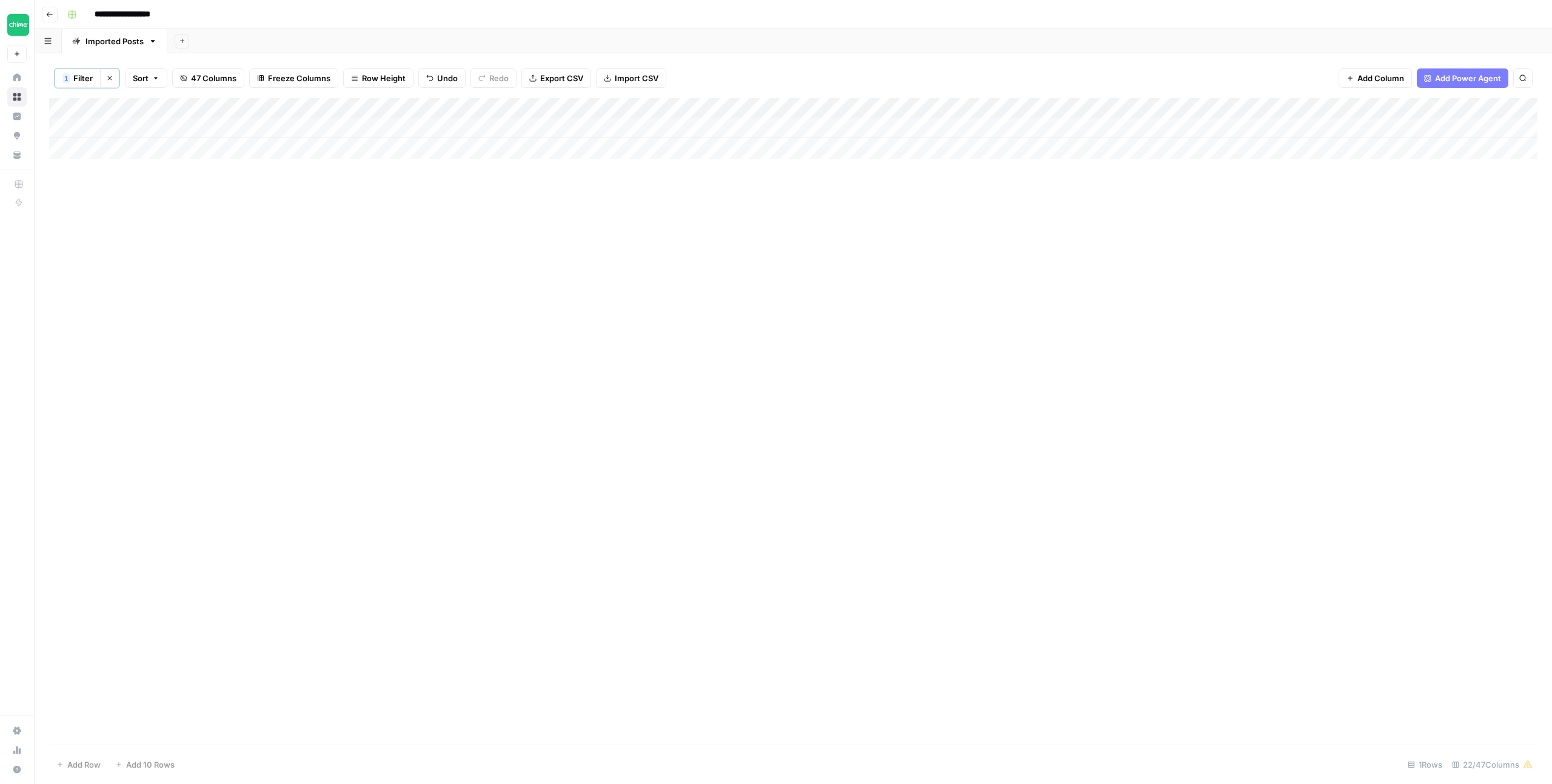
click at [88, 77] on span "Filter" at bounding box center [83, 78] width 20 height 12
click at [440, 145] on input "how-to-open-a-checking" at bounding box center [520, 141] width 161 height 12
click at [440, 143] on input "how-to-open-a-checking" at bounding box center [520, 141] width 161 height 12
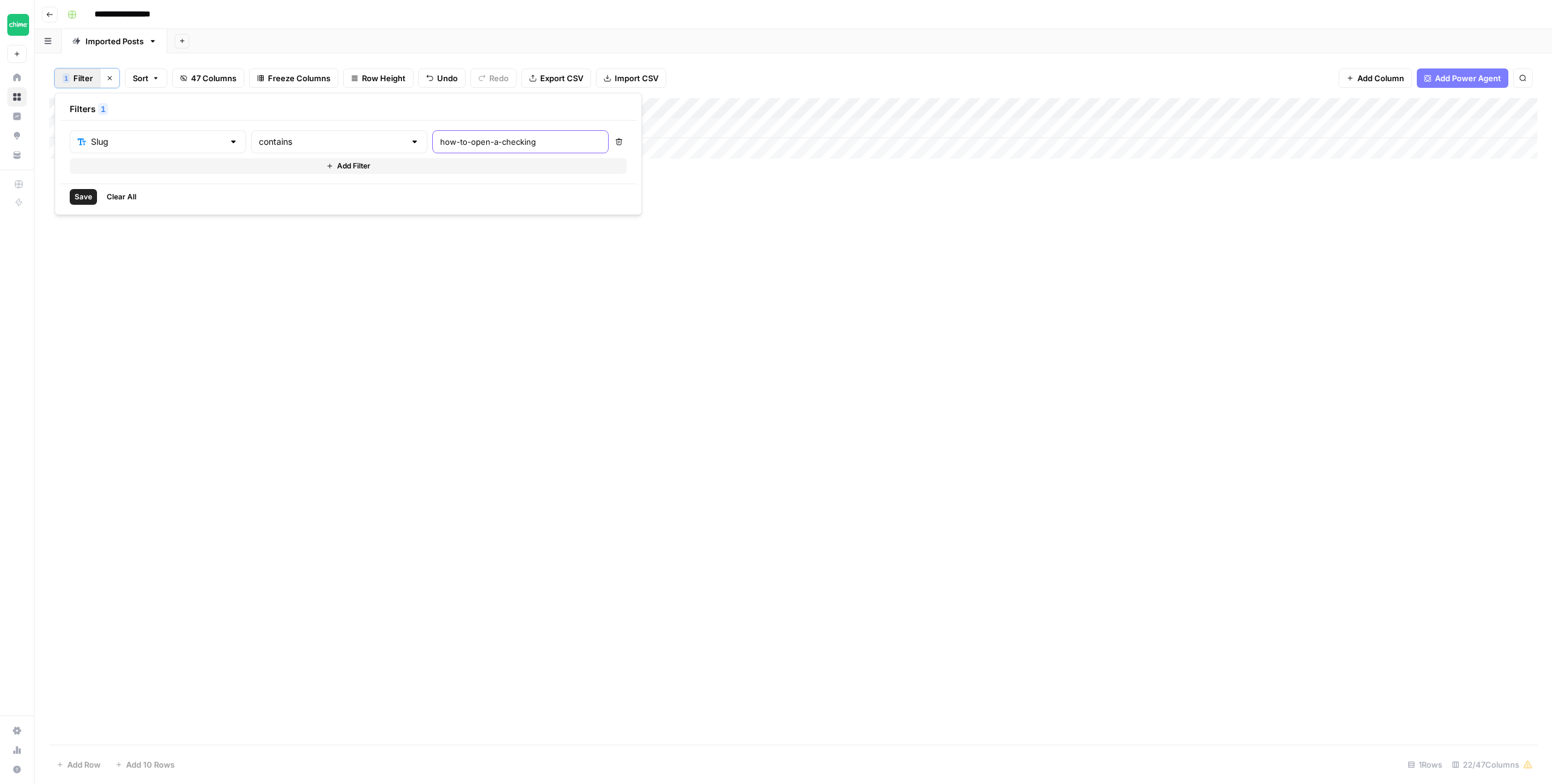
click at [440, 143] on input "how-to-open-a-checking" at bounding box center [520, 141] width 161 height 12
type input "paycheck-advance"
click at [81, 201] on span "Save" at bounding box center [83, 197] width 17 height 11
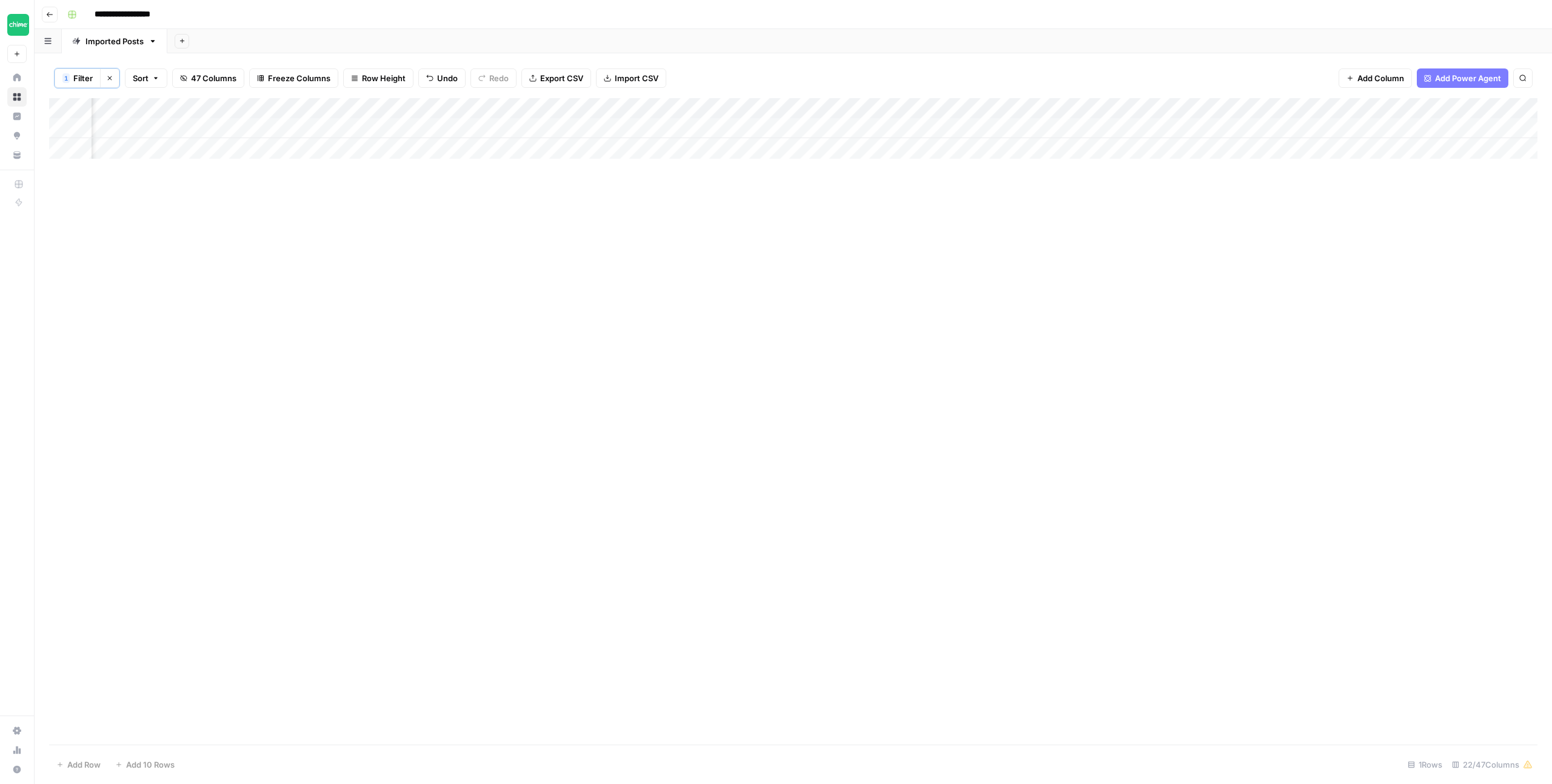
click at [605, 126] on div "Add Column" at bounding box center [793, 128] width 1488 height 61
click at [848, 205] on div "Add Column" at bounding box center [793, 421] width 1488 height 647
click at [768, 127] on div "Add Column" at bounding box center [793, 128] width 1488 height 61
click at [762, 128] on div "Add Column" at bounding box center [793, 128] width 1488 height 61
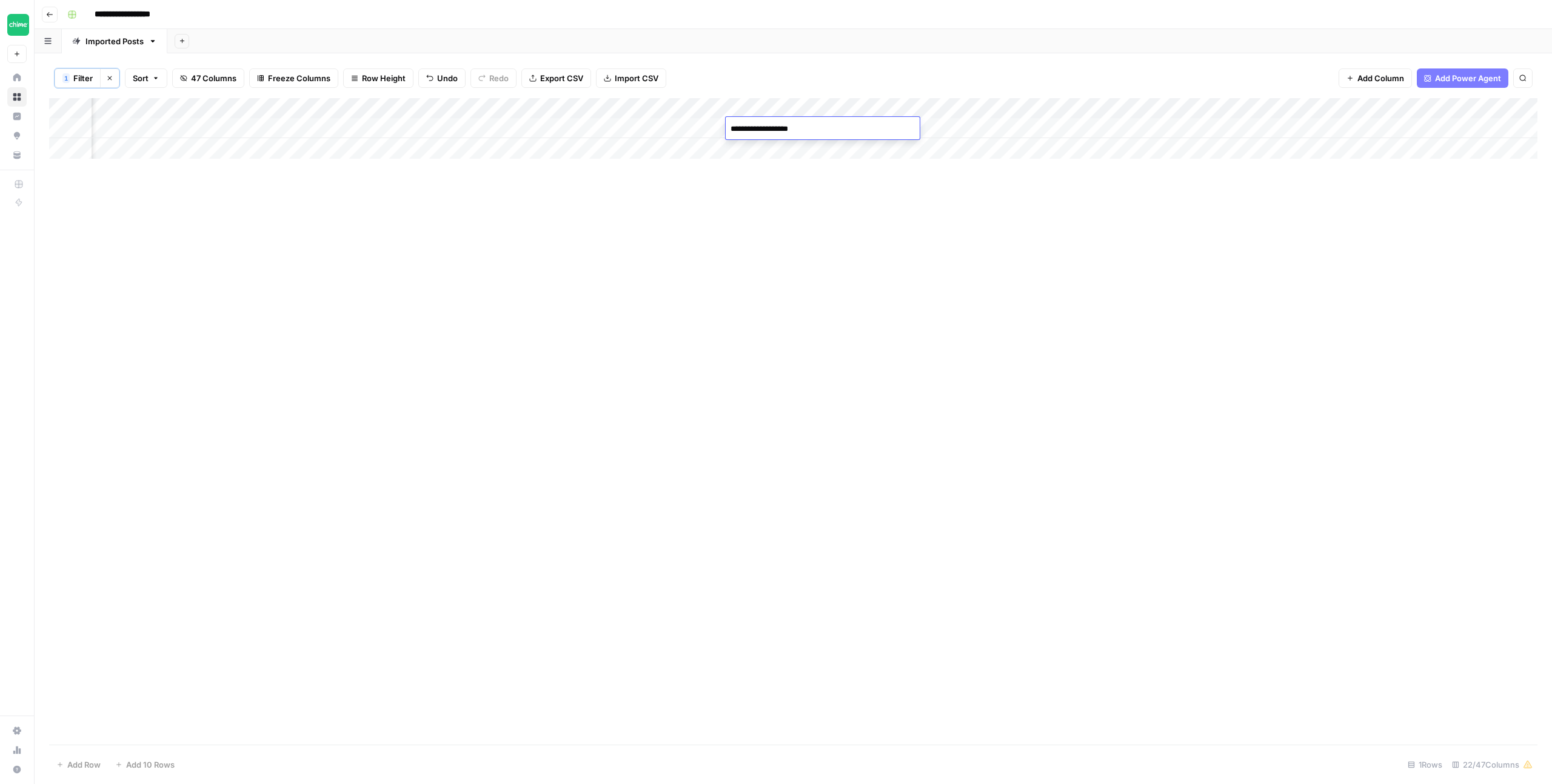
click at [761, 128] on textarea "**********" at bounding box center [823, 129] width 194 height 17
type textarea "**********"
click at [792, 188] on div "Add Column" at bounding box center [793, 421] width 1488 height 647
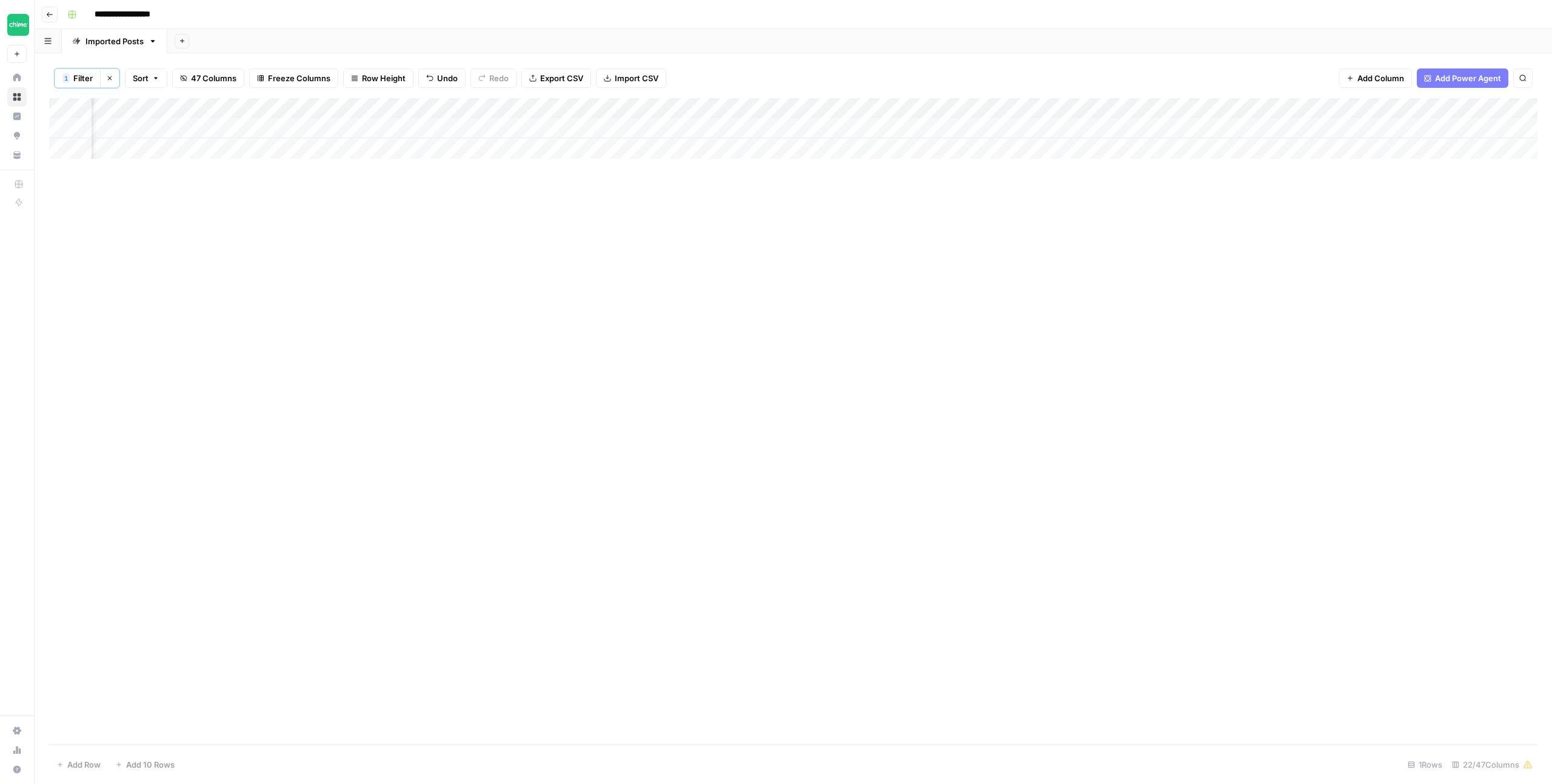
click at [892, 127] on div "Add Column" at bounding box center [793, 128] width 1488 height 61
click at [883, 127] on div "Add Column" at bounding box center [793, 128] width 1488 height 61
drag, startPoint x: 988, startPoint y: 130, endPoint x: 909, endPoint y: 132, distance: 79.0
click at [909, 132] on textarea "**********" at bounding box center [955, 135] width 242 height 29
type textarea "**********"
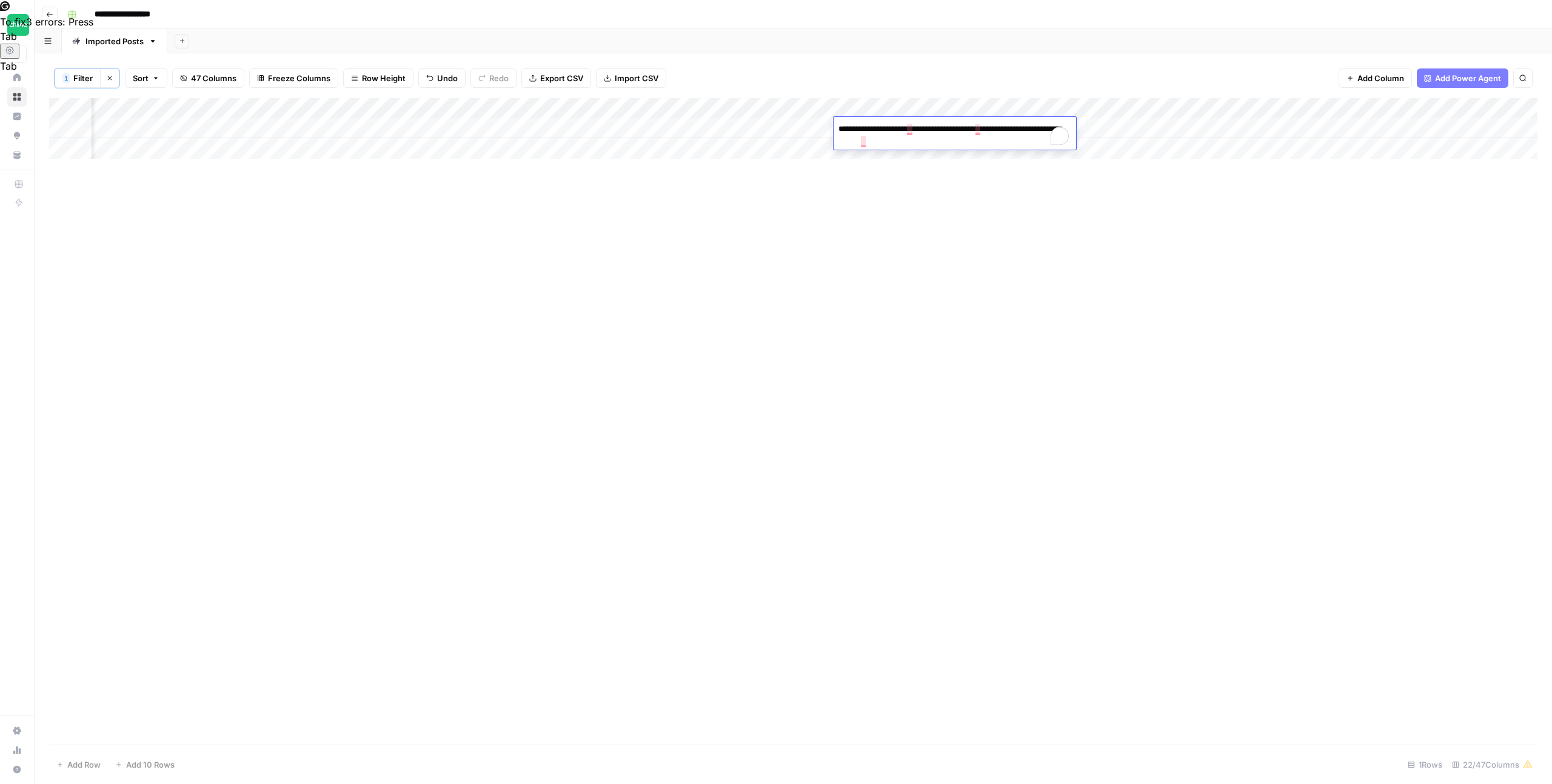
click at [878, 219] on div "Add Column" at bounding box center [793, 421] width 1488 height 647
click at [879, 197] on div "Add Column" at bounding box center [793, 421] width 1488 height 647
click at [881, 130] on div "Add Column" at bounding box center [793, 128] width 1488 height 61
click at [922, 141] on textarea "**********" at bounding box center [955, 135] width 242 height 29
type textarea "**********"
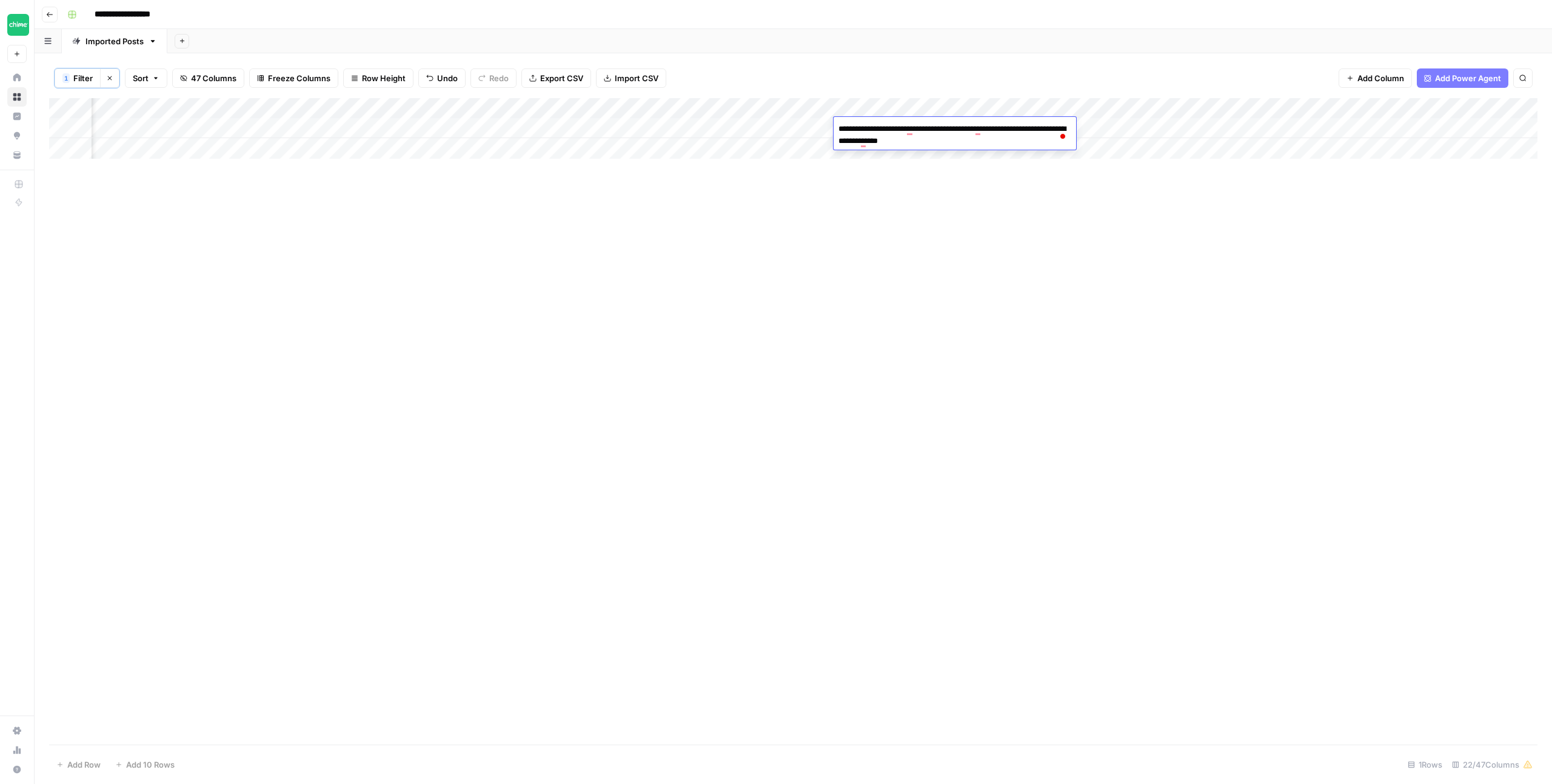
click at [926, 219] on div "Add Column" at bounding box center [793, 421] width 1488 height 647
click at [1000, 123] on div "Add Column" at bounding box center [793, 128] width 1488 height 61
